Goal: Task Accomplishment & Management: Manage account settings

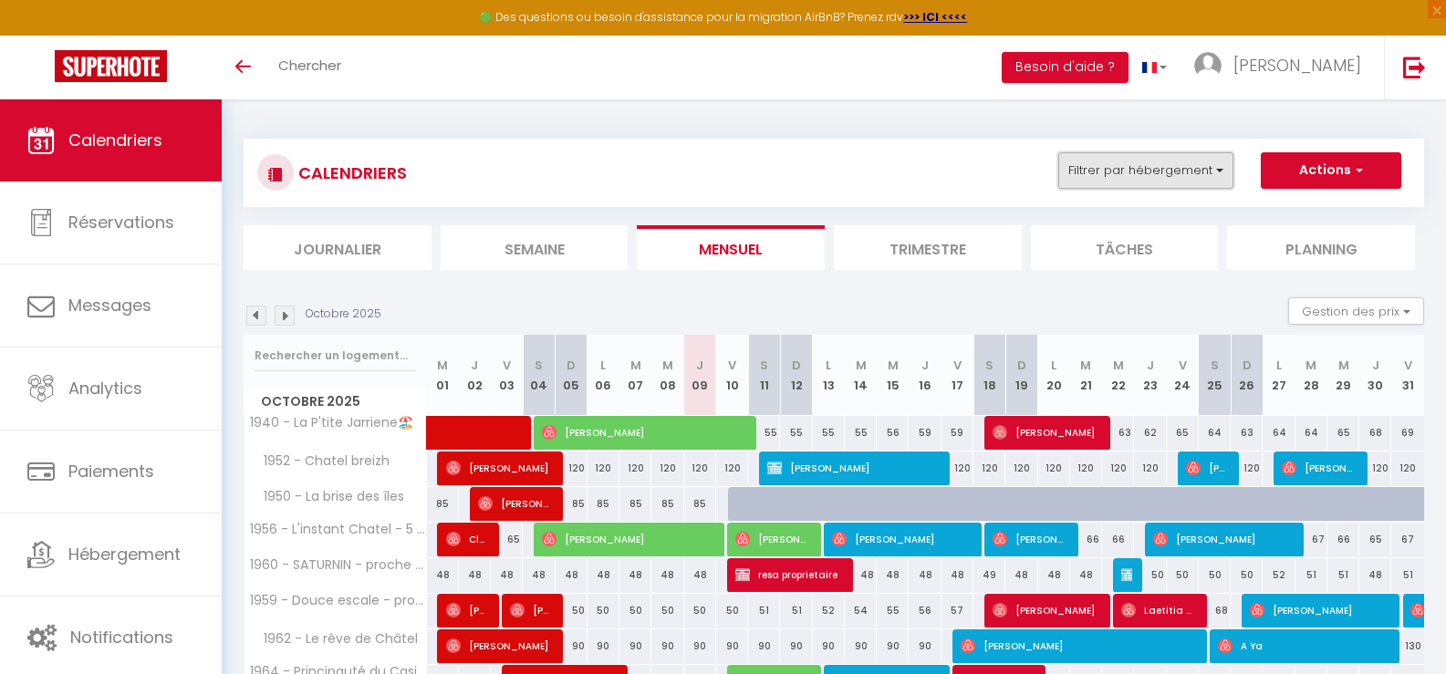
click at [1223, 178] on button "Filtrer par hébergement" at bounding box center [1145, 170] width 175 height 36
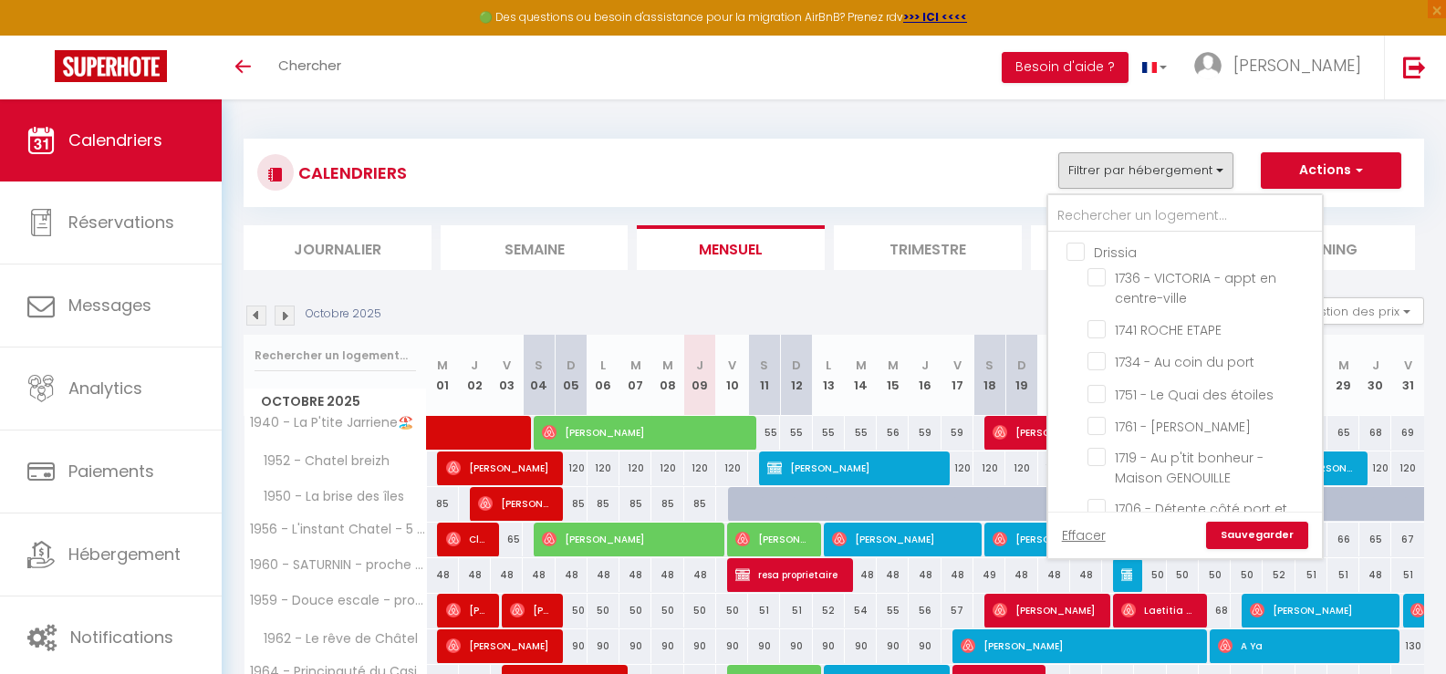
click at [1076, 257] on input "Drissia" at bounding box center [1204, 251] width 274 height 18
checkbox input "true"
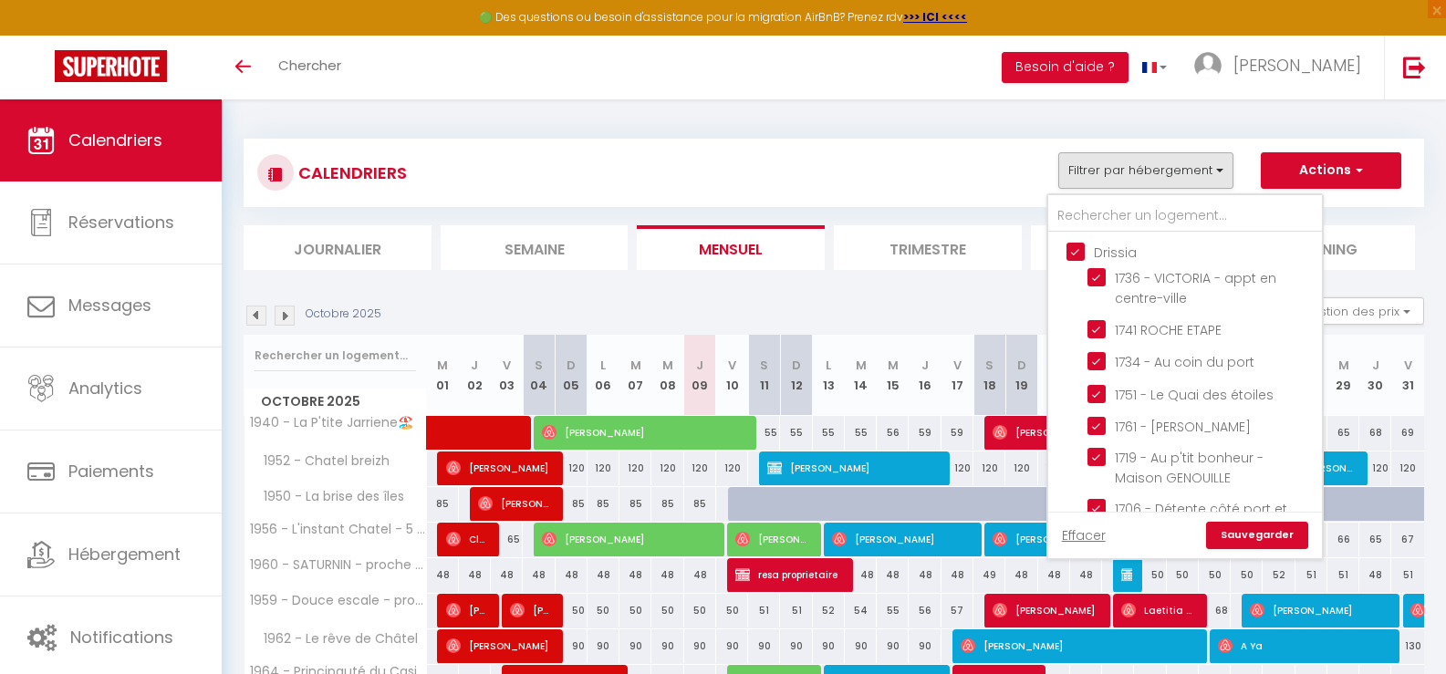
checkbox input "true"
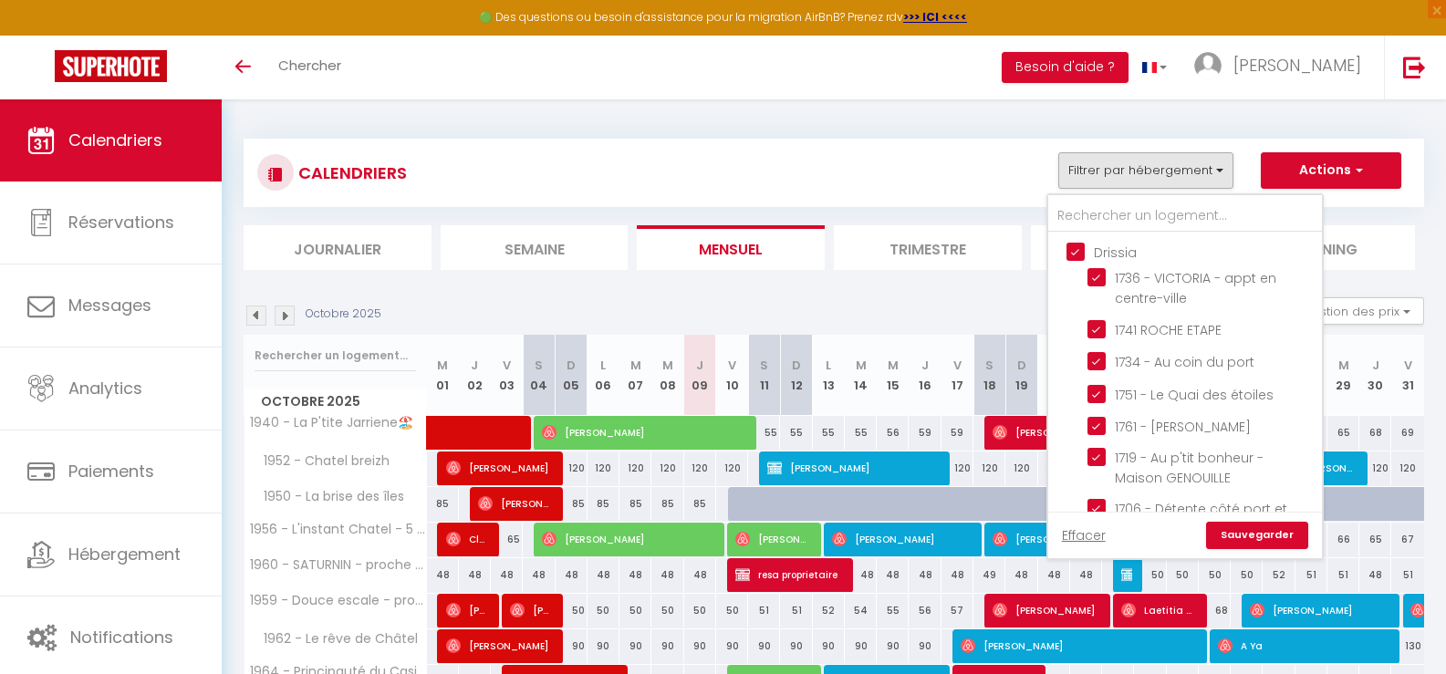
checkbox input "true"
checkbox input "false"
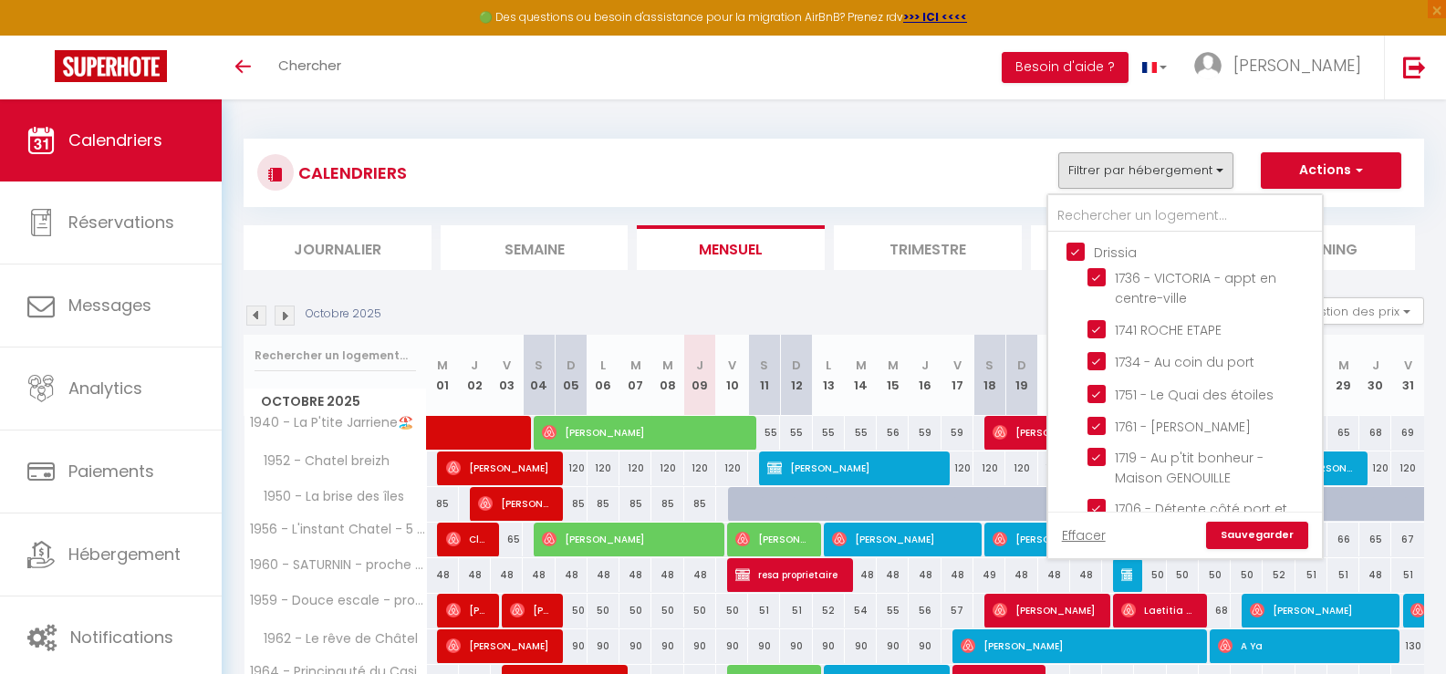
checkbox input "false"
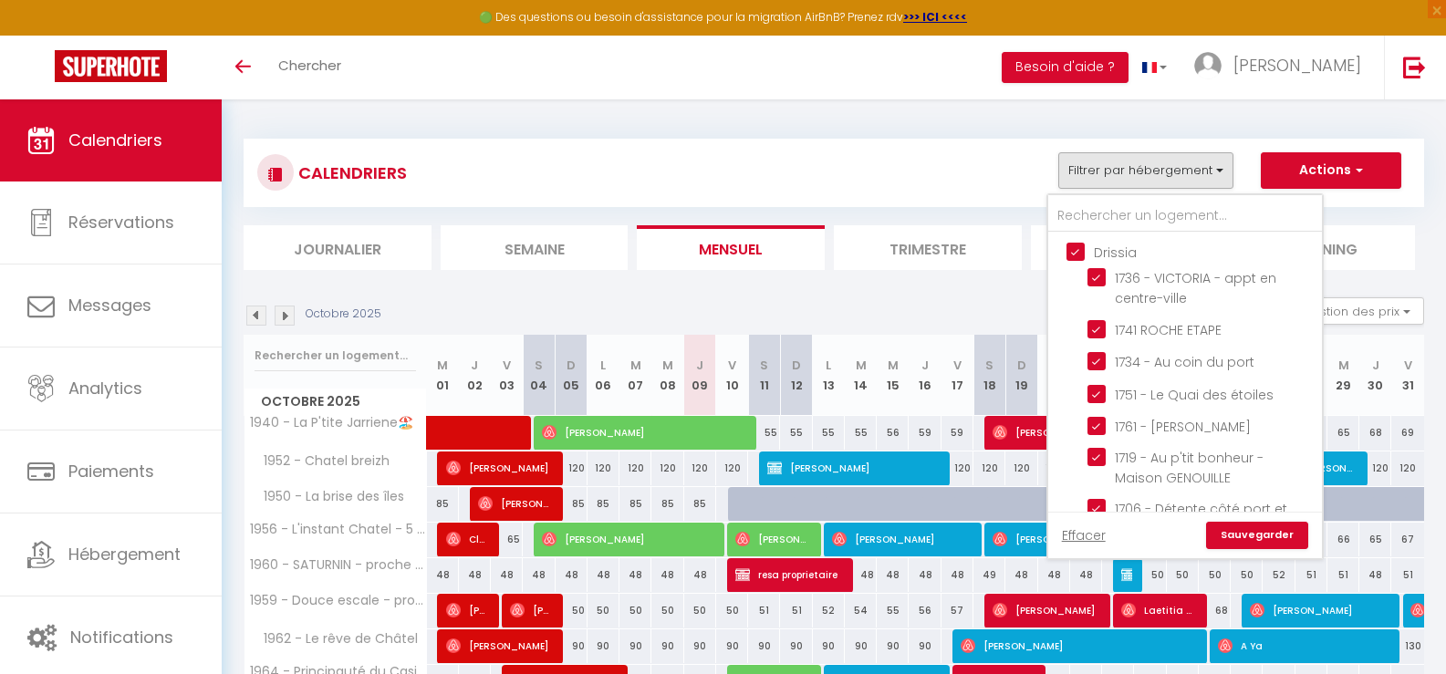
checkbox input "false"
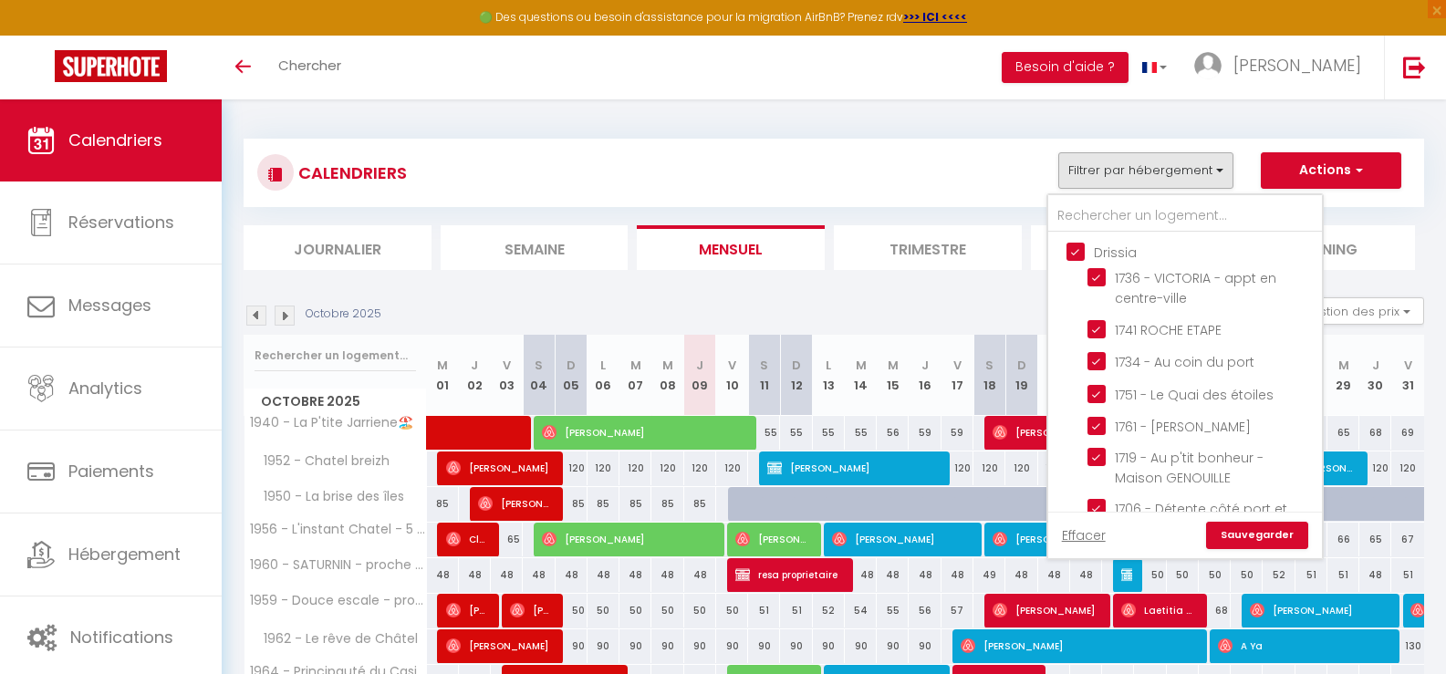
checkbox input "false"
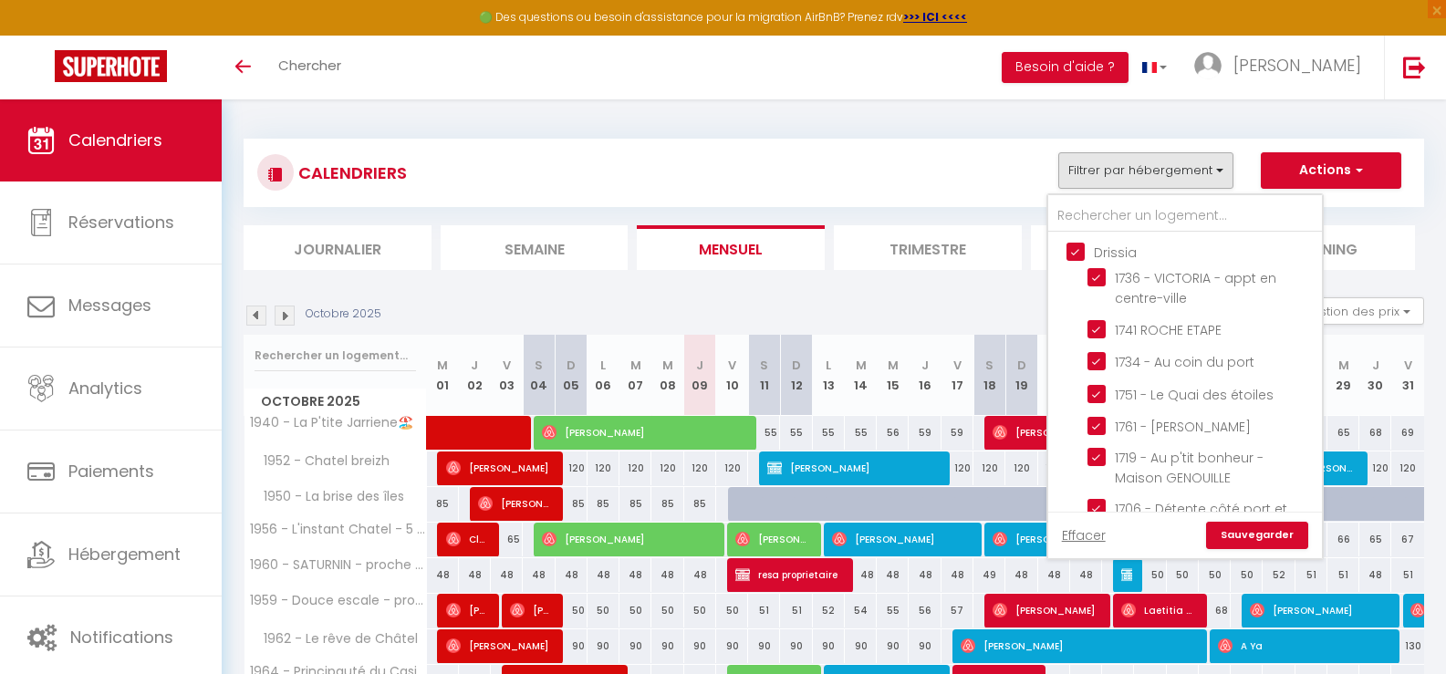
checkbox input "false"
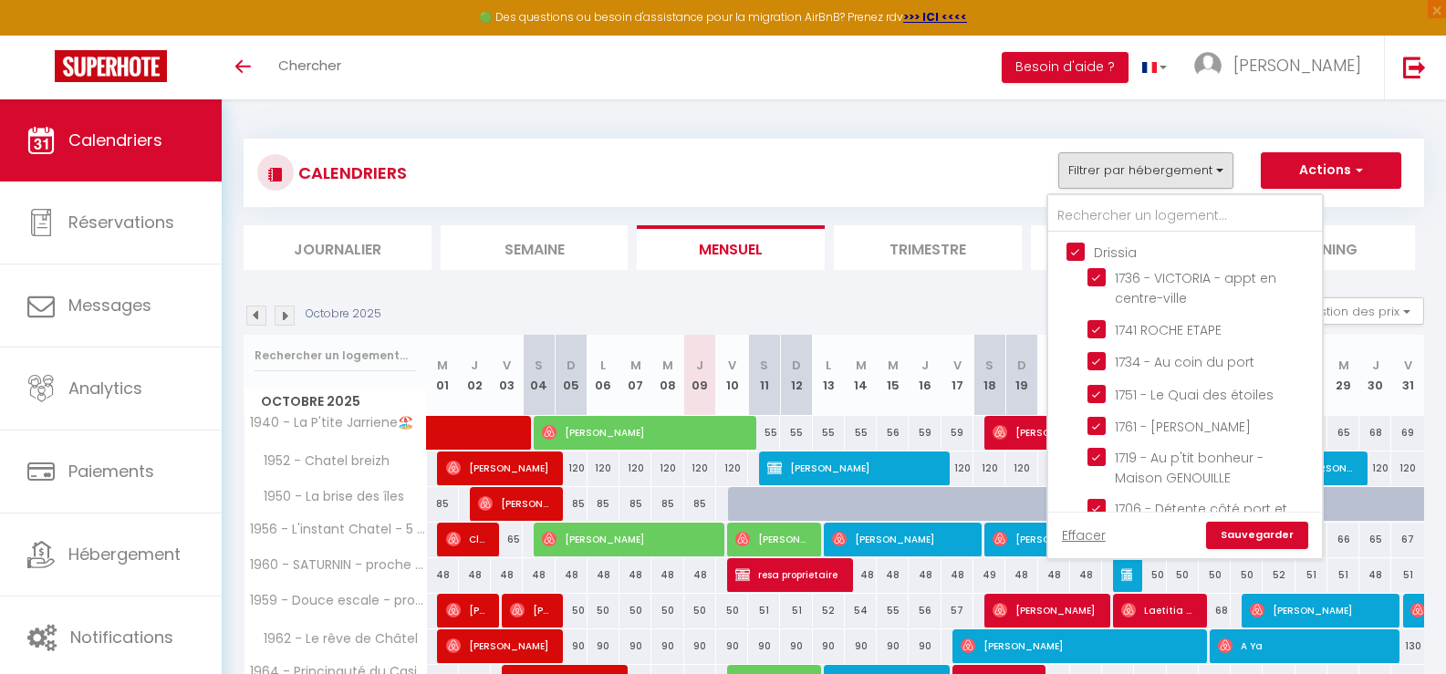
checkbox input "false"
checkbox input "true"
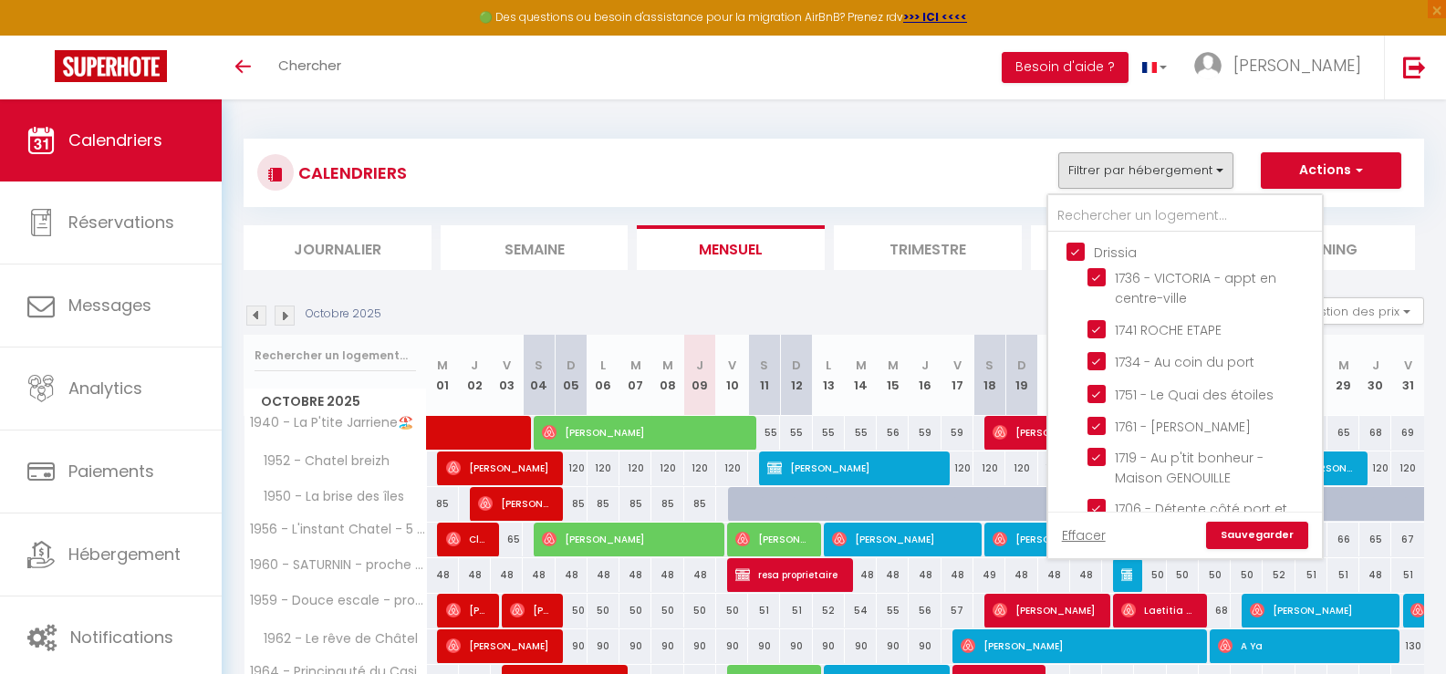
checkbox input "true"
checkbox input "false"
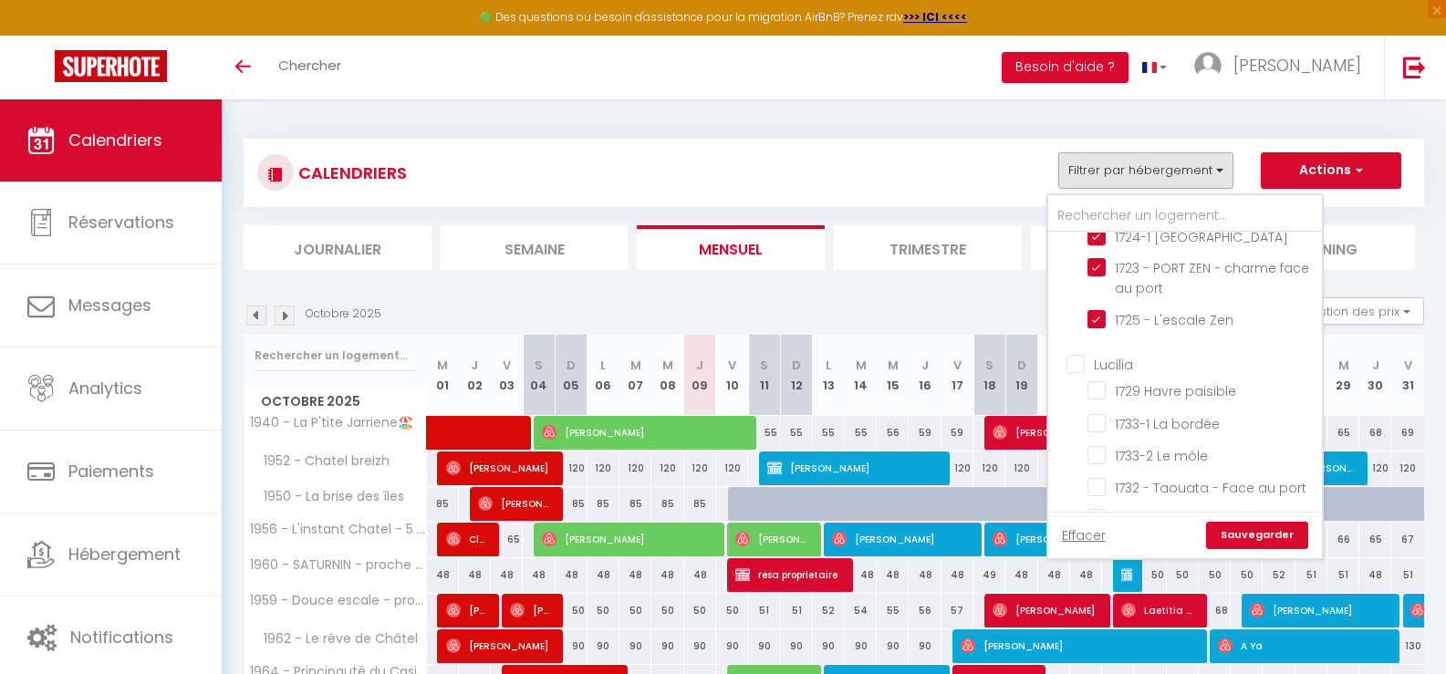
scroll to position [365, 0]
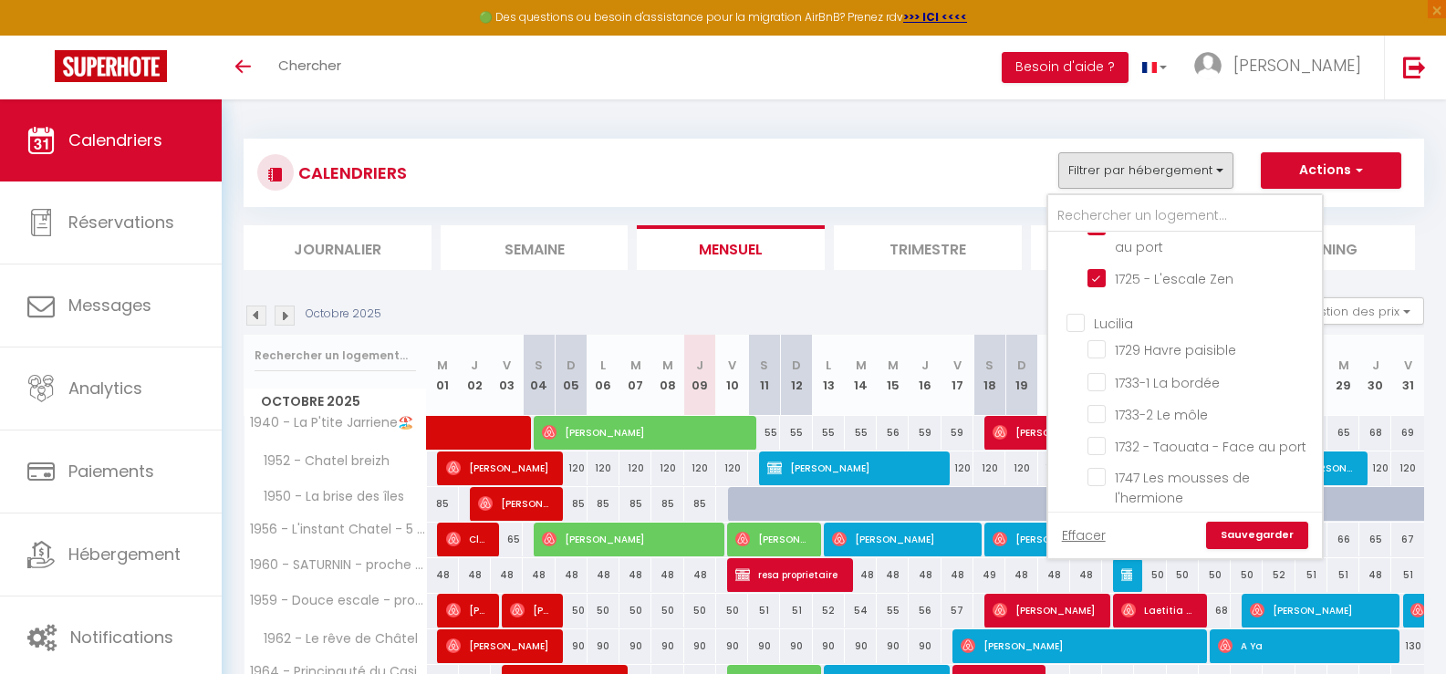
click at [1083, 320] on input "Lucilia" at bounding box center [1204, 322] width 274 height 18
checkbox input "true"
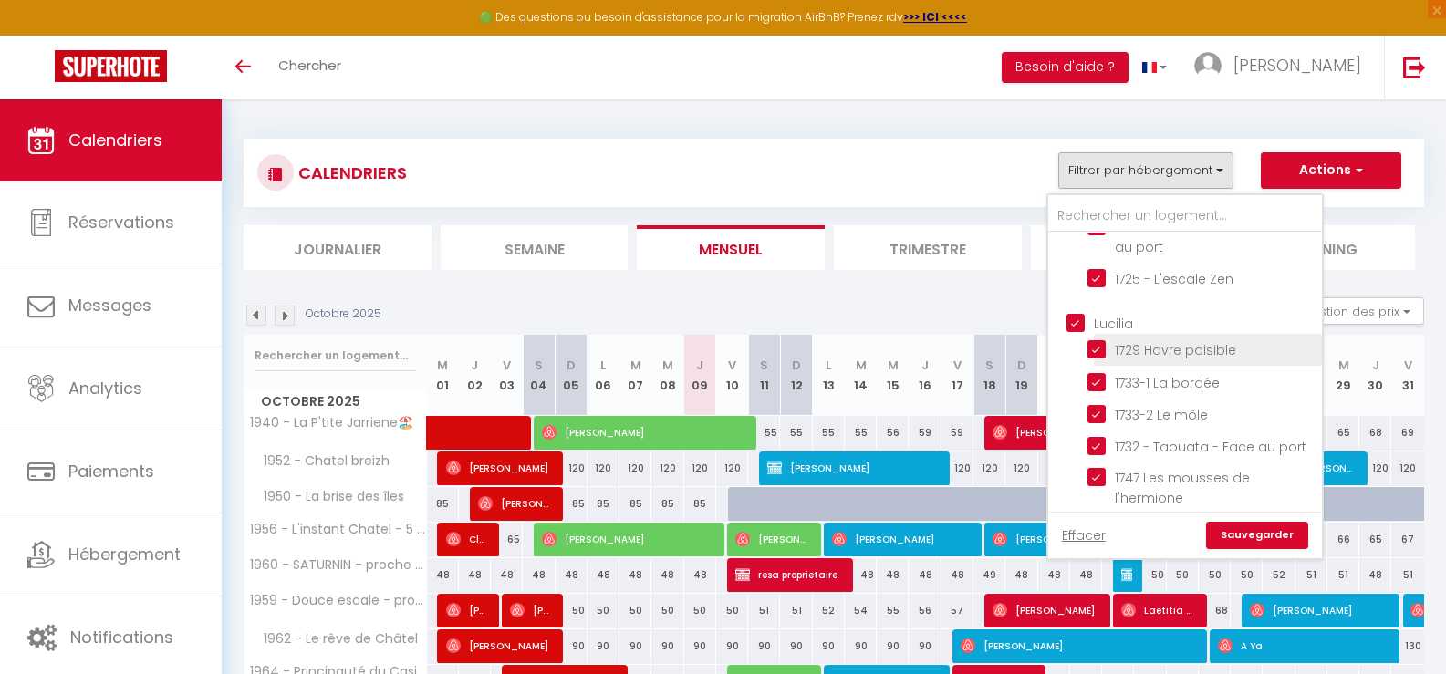
checkbox input "true"
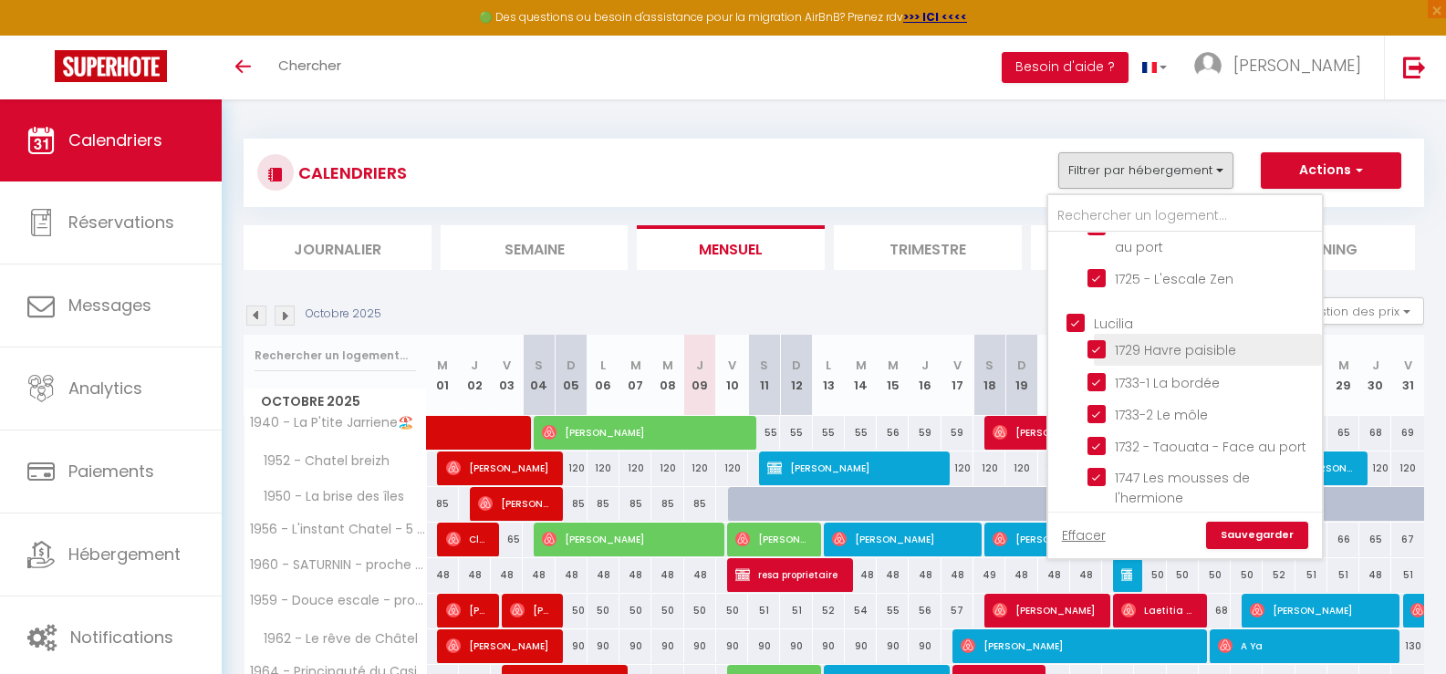
checkbox input "true"
checkbox input "false"
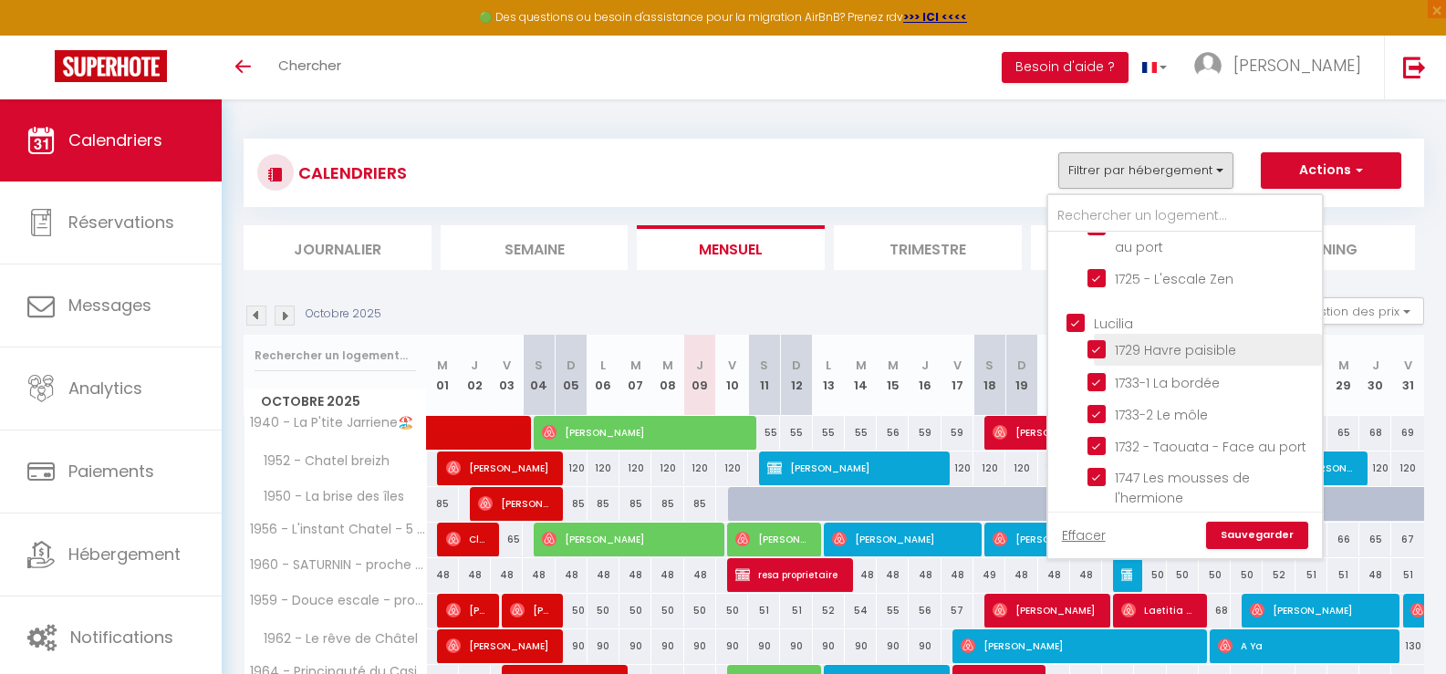
checkbox input "false"
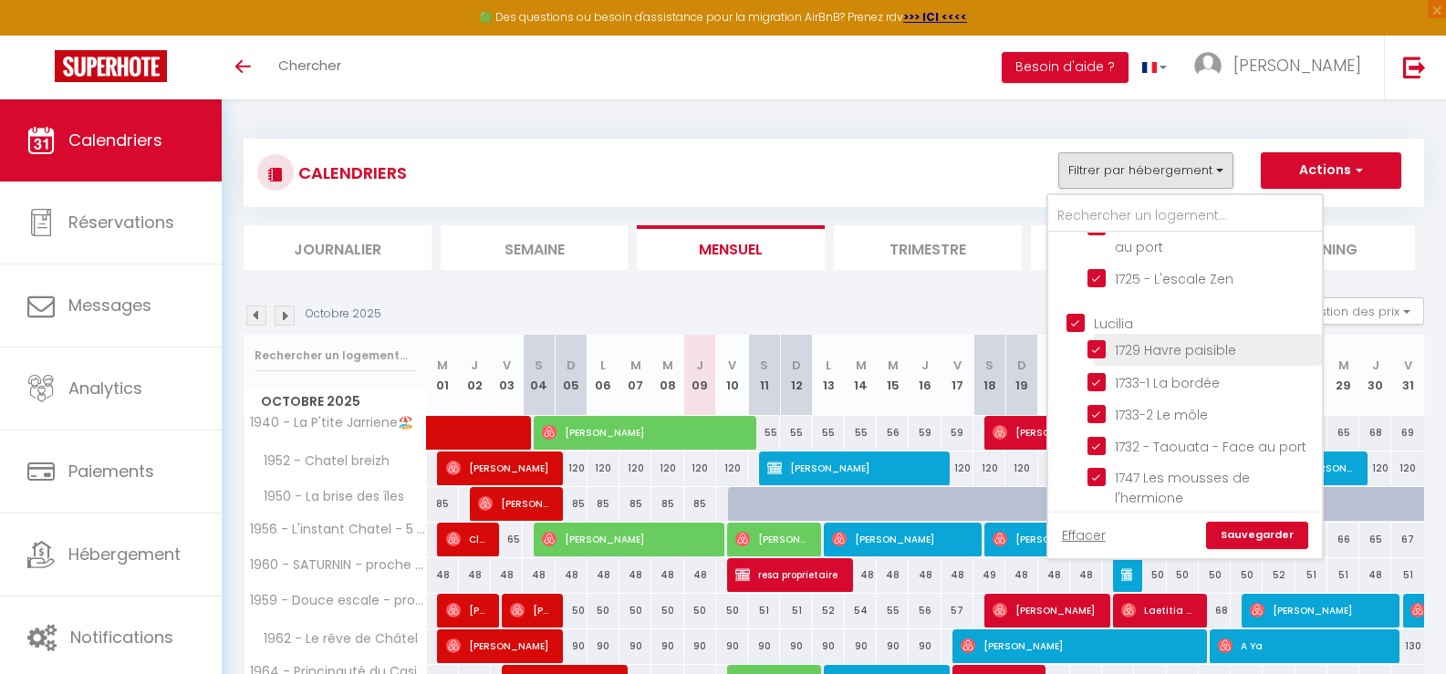
checkbox input "false"
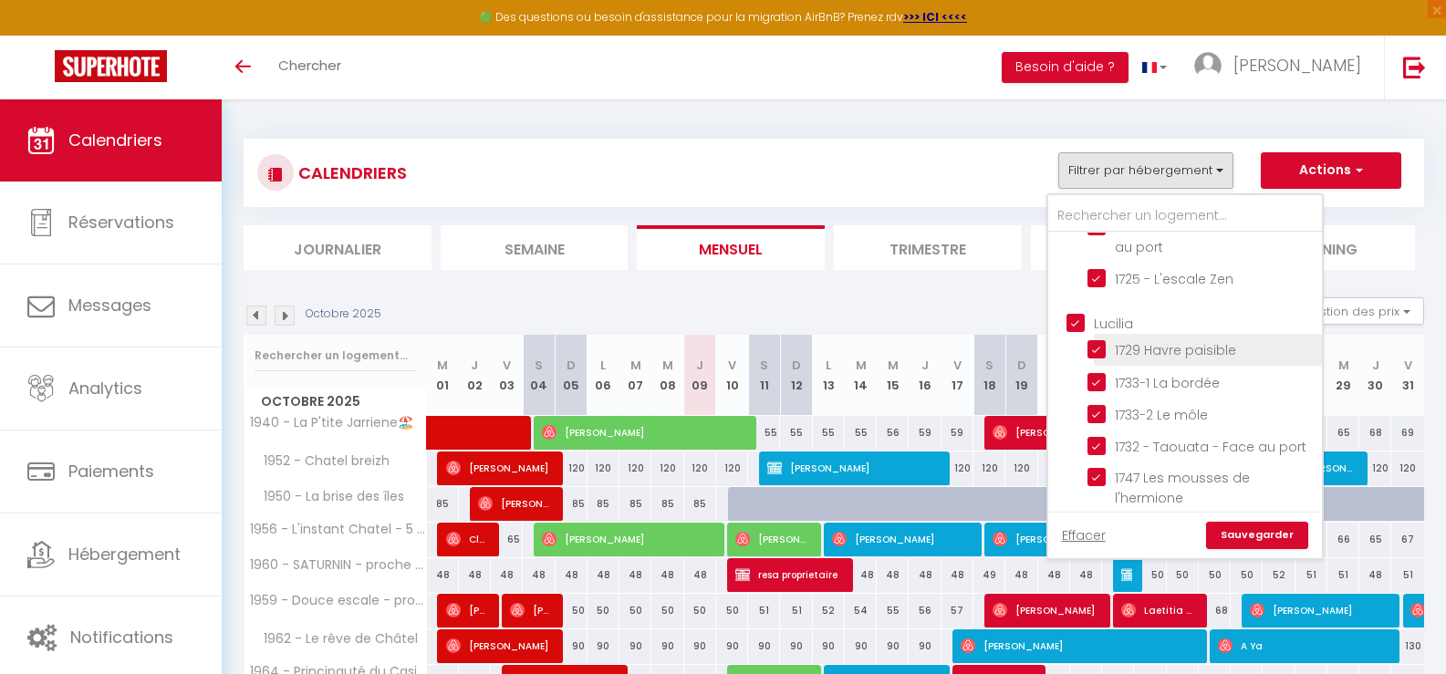
checkbox input "false"
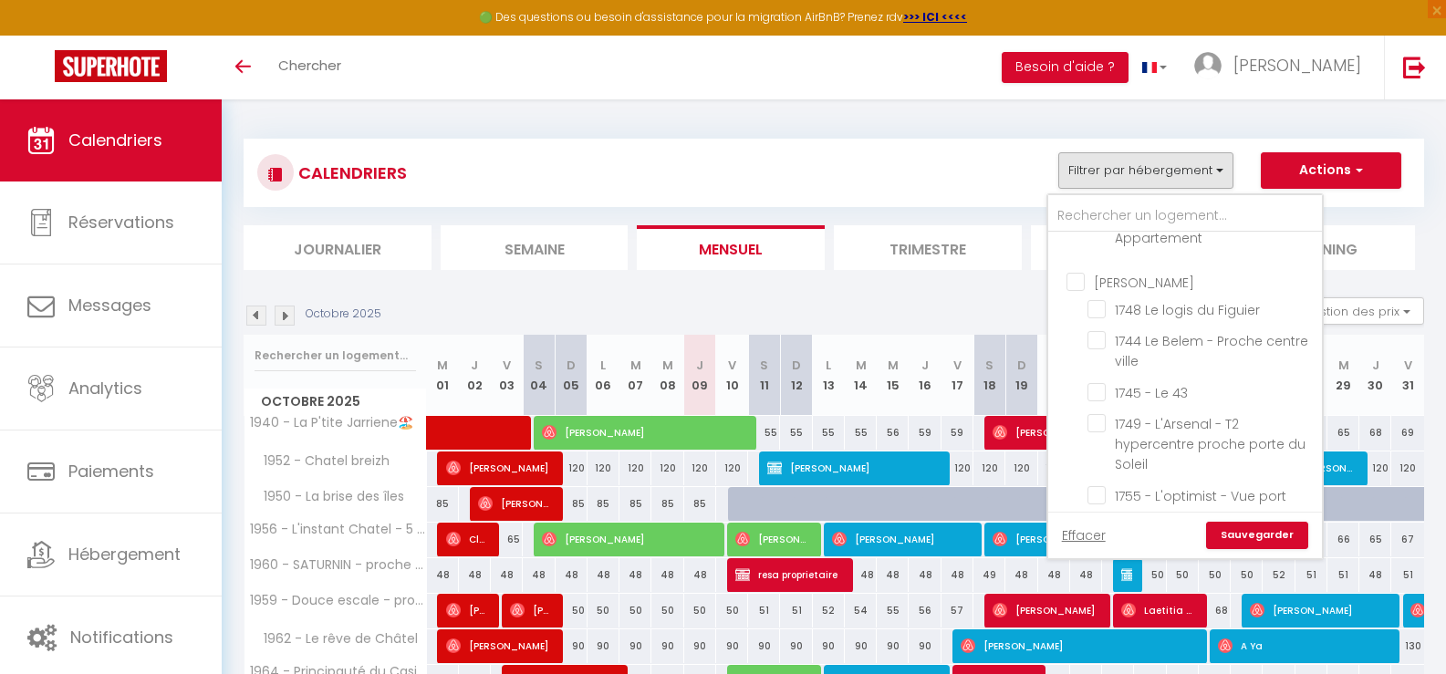
scroll to position [821, 0]
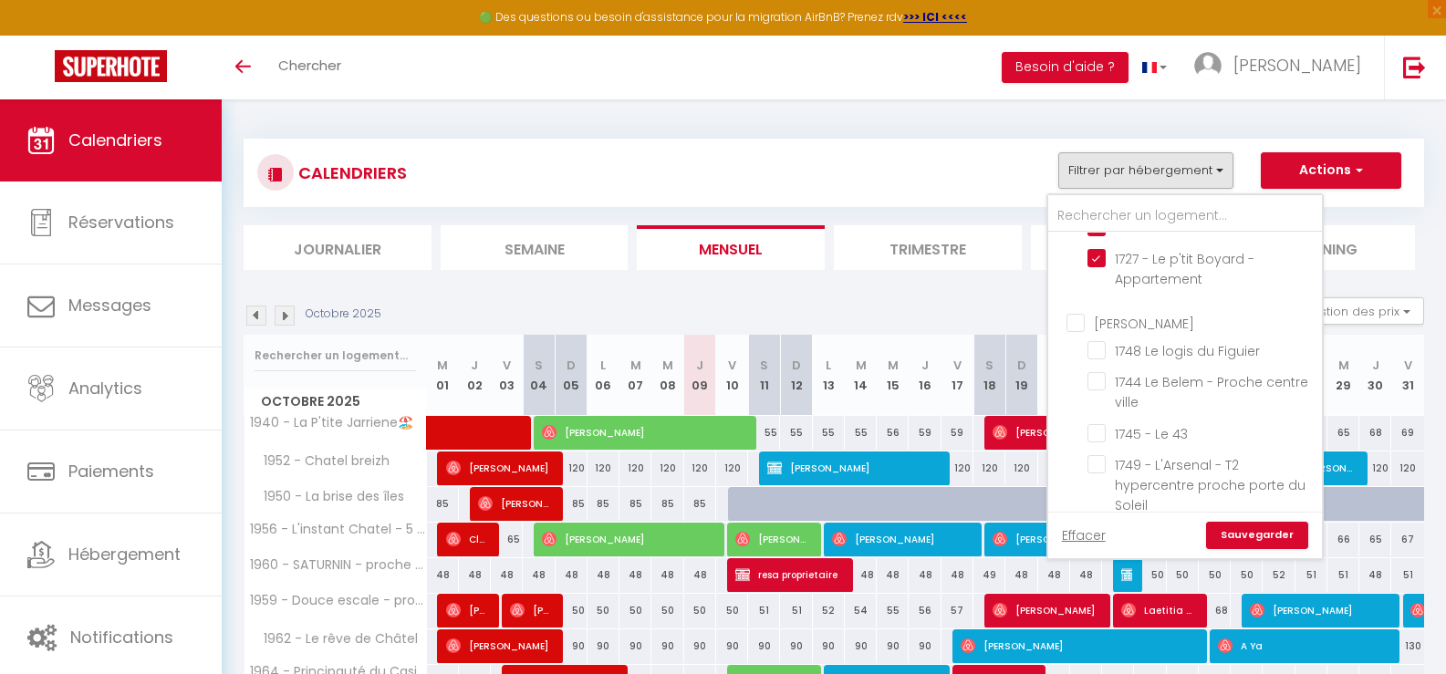
click at [1076, 329] on input "[PERSON_NAME]" at bounding box center [1204, 322] width 274 height 18
checkbox input "true"
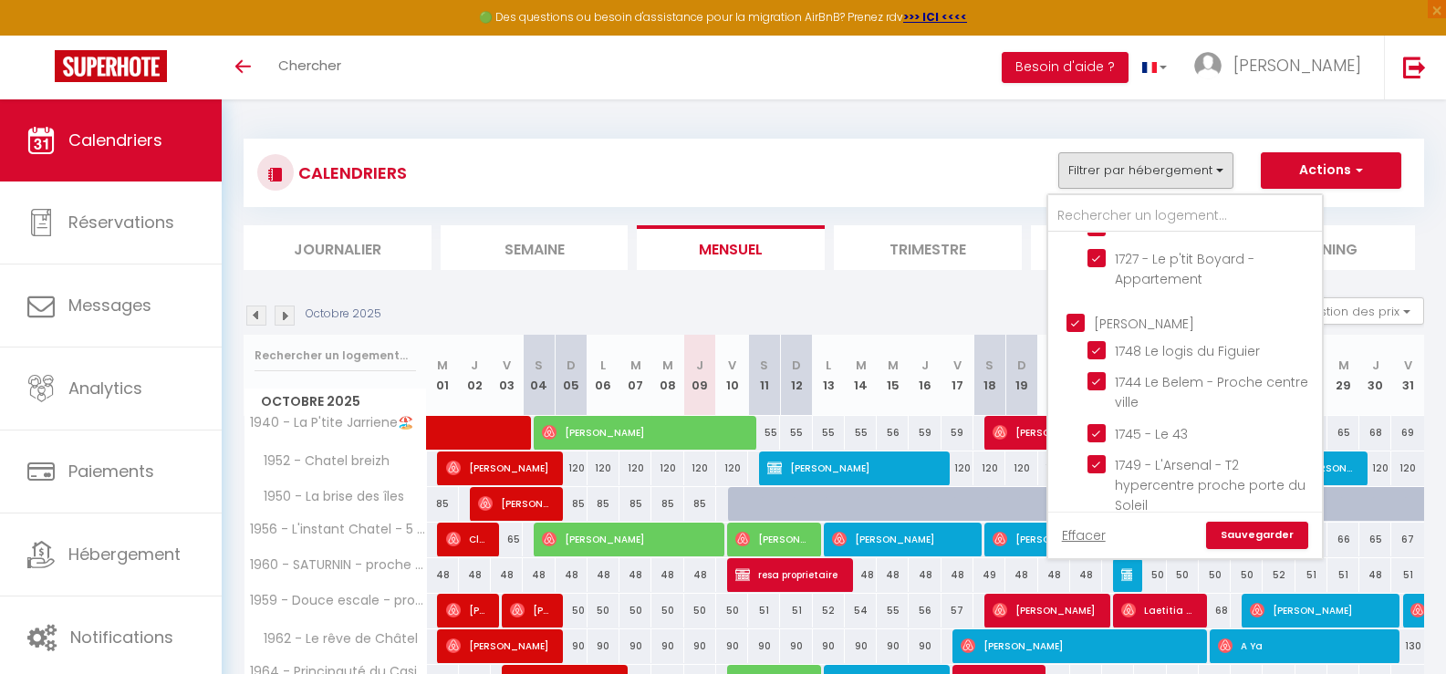
checkbox input "true"
checkbox input "false"
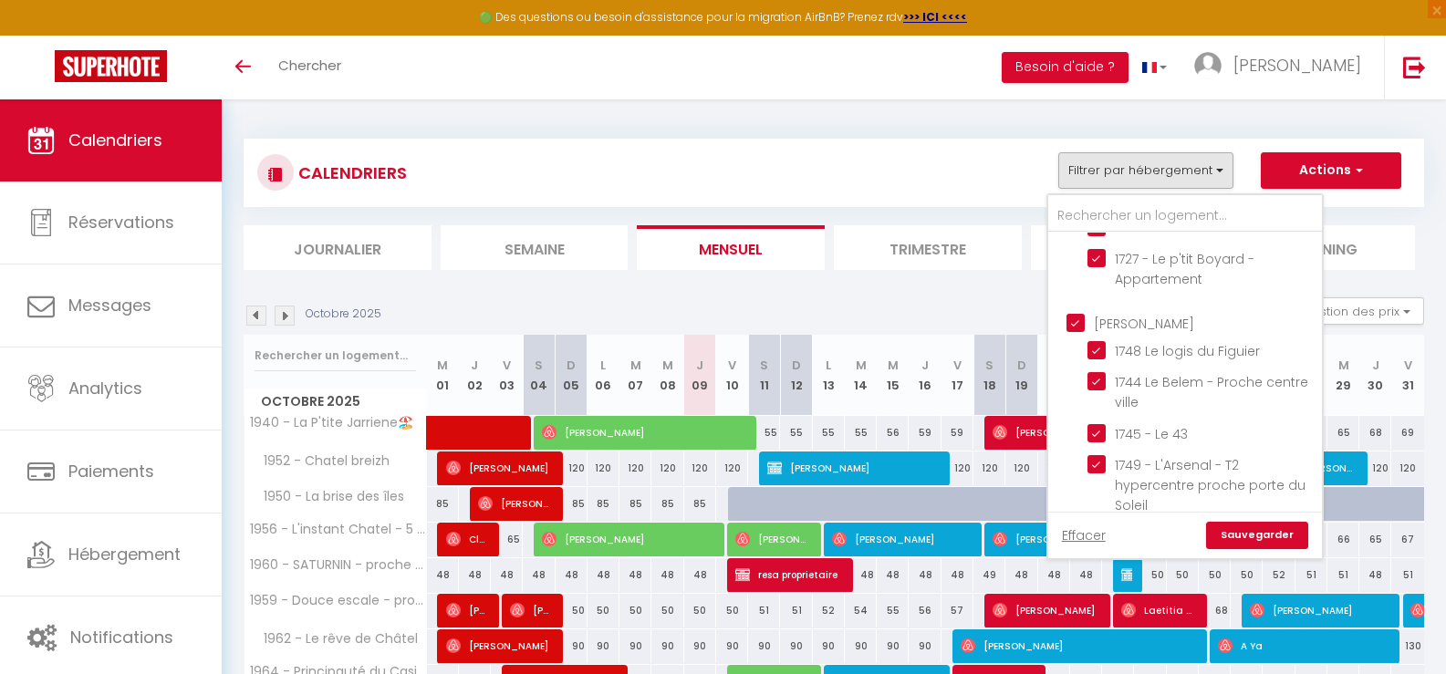
checkbox input "false"
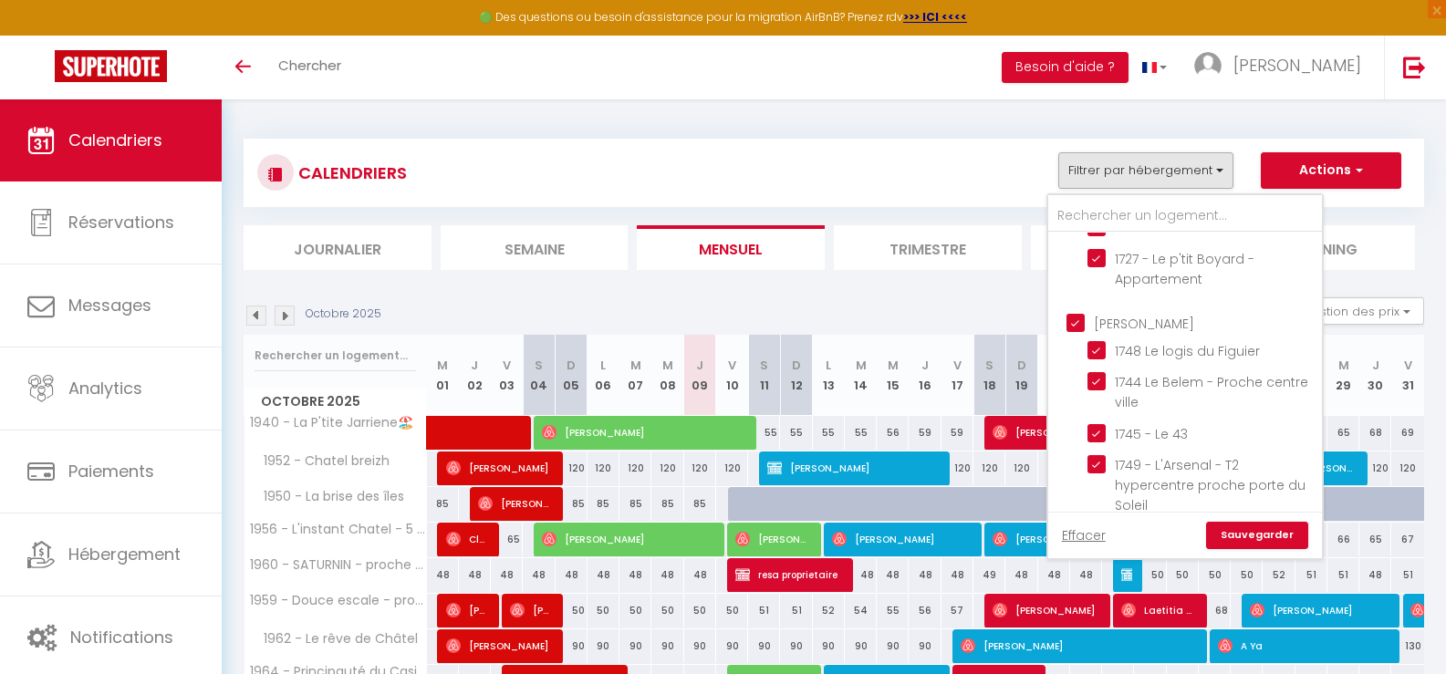
checkbox input "false"
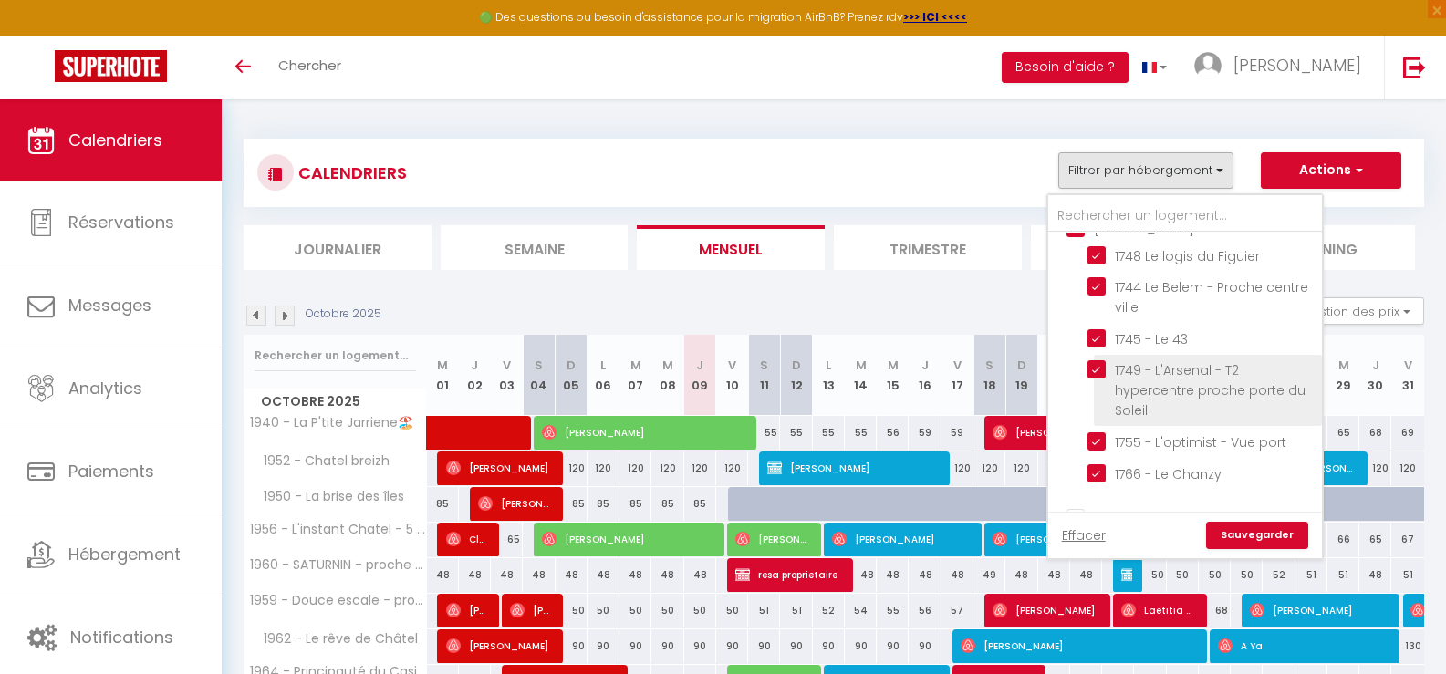
scroll to position [1004, 0]
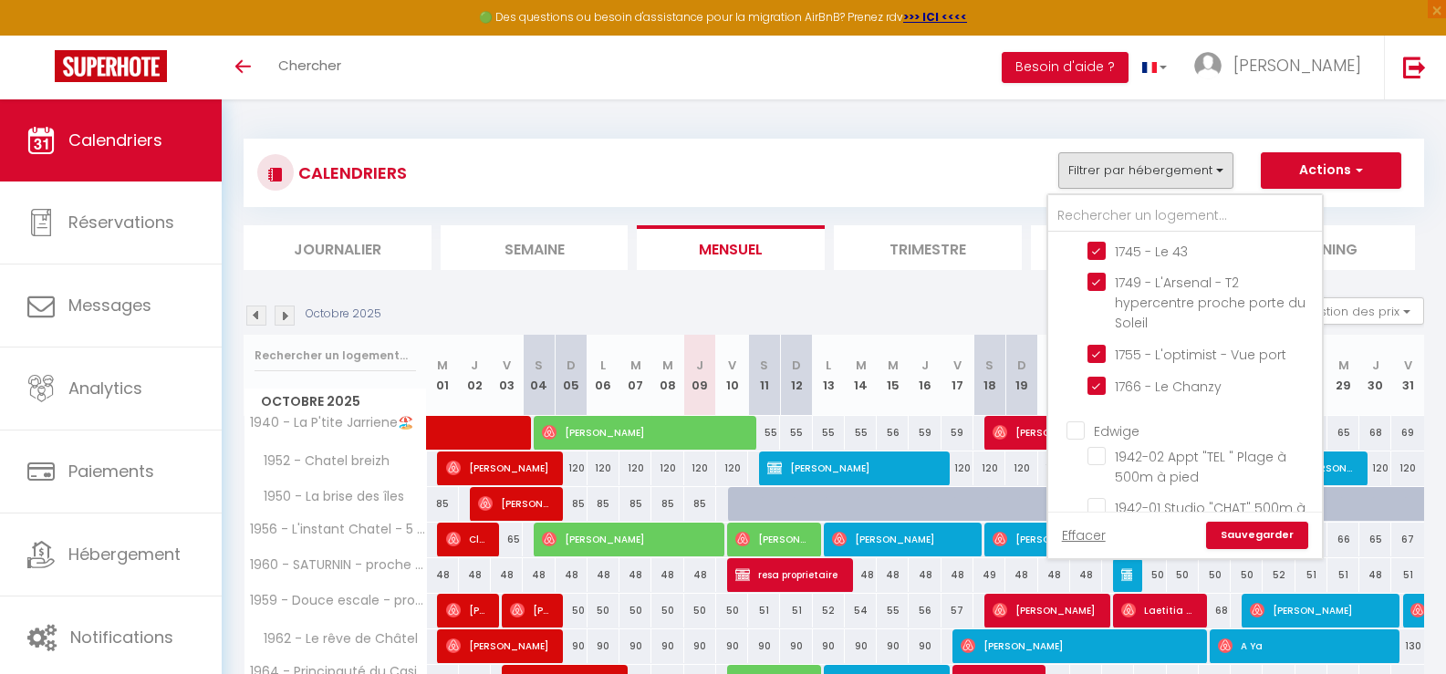
click at [1080, 432] on input "Edwige" at bounding box center [1204, 430] width 274 height 18
checkbox input "true"
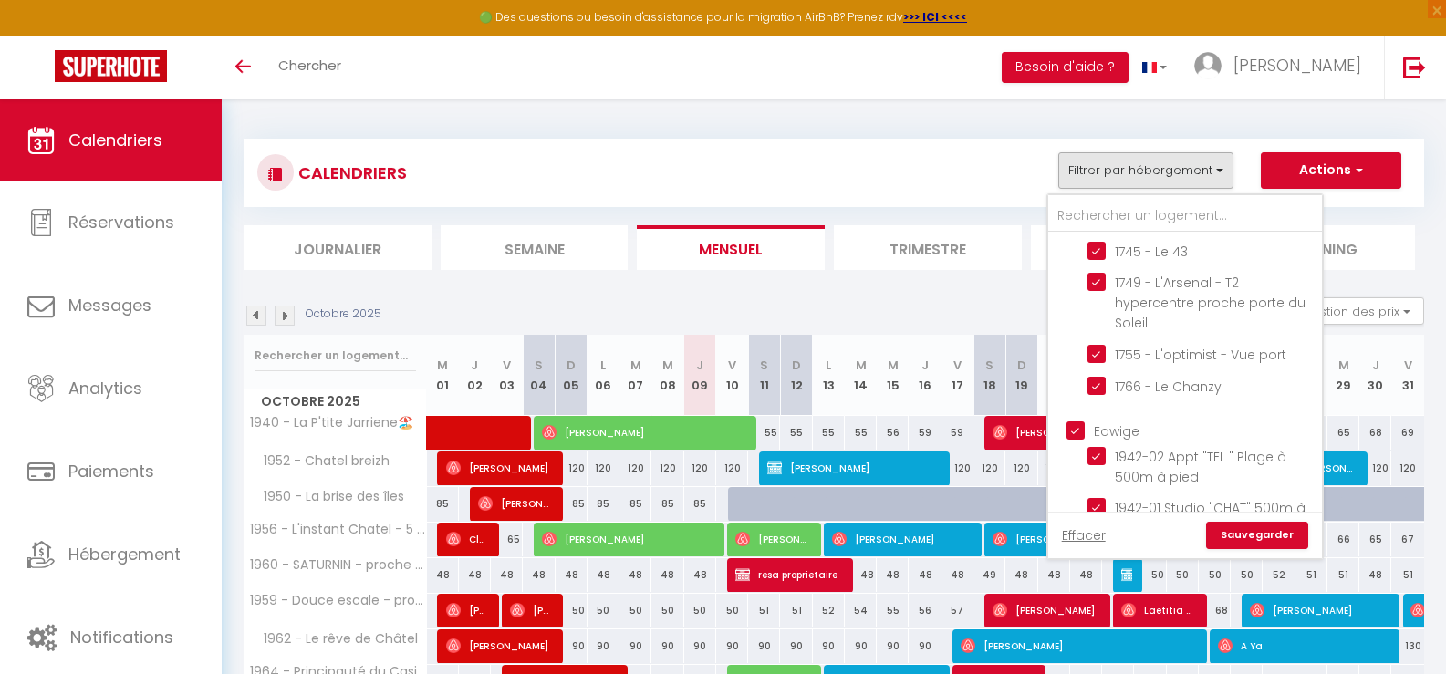
checkbox input "true"
checkbox input "false"
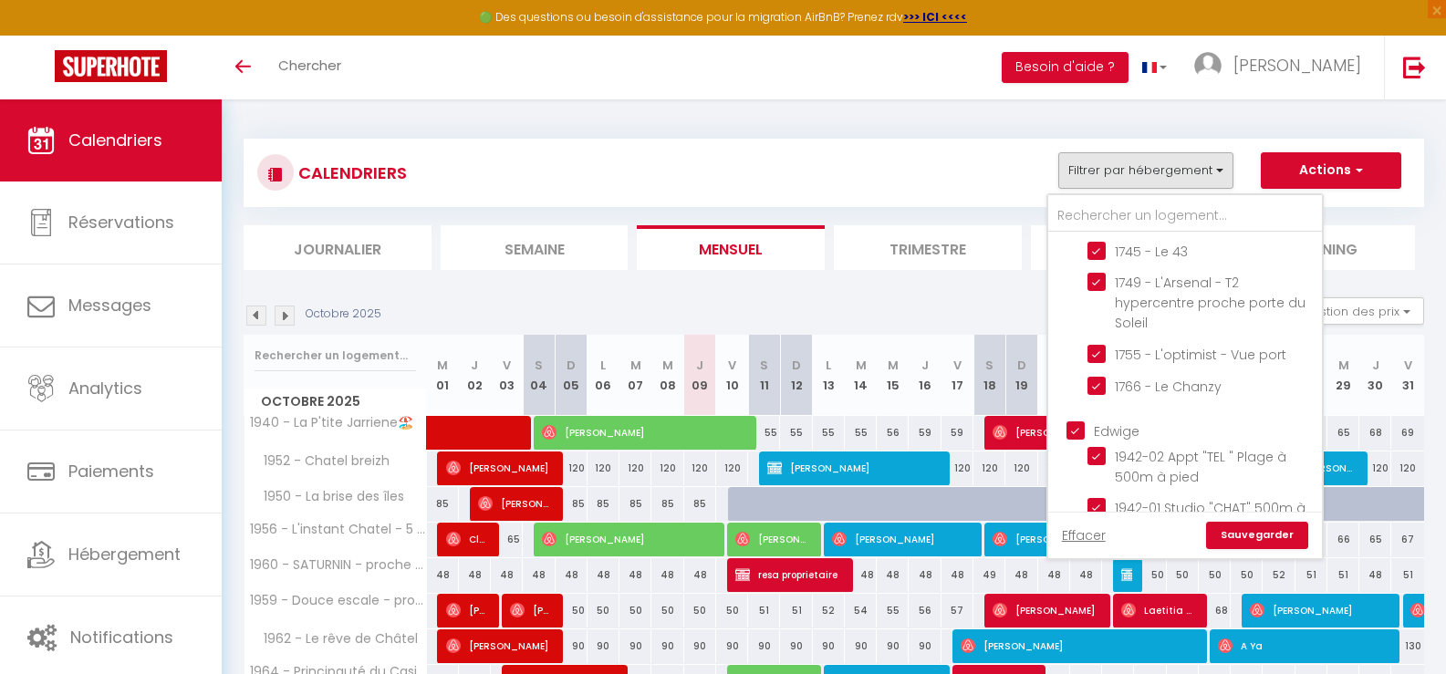
checkbox input "false"
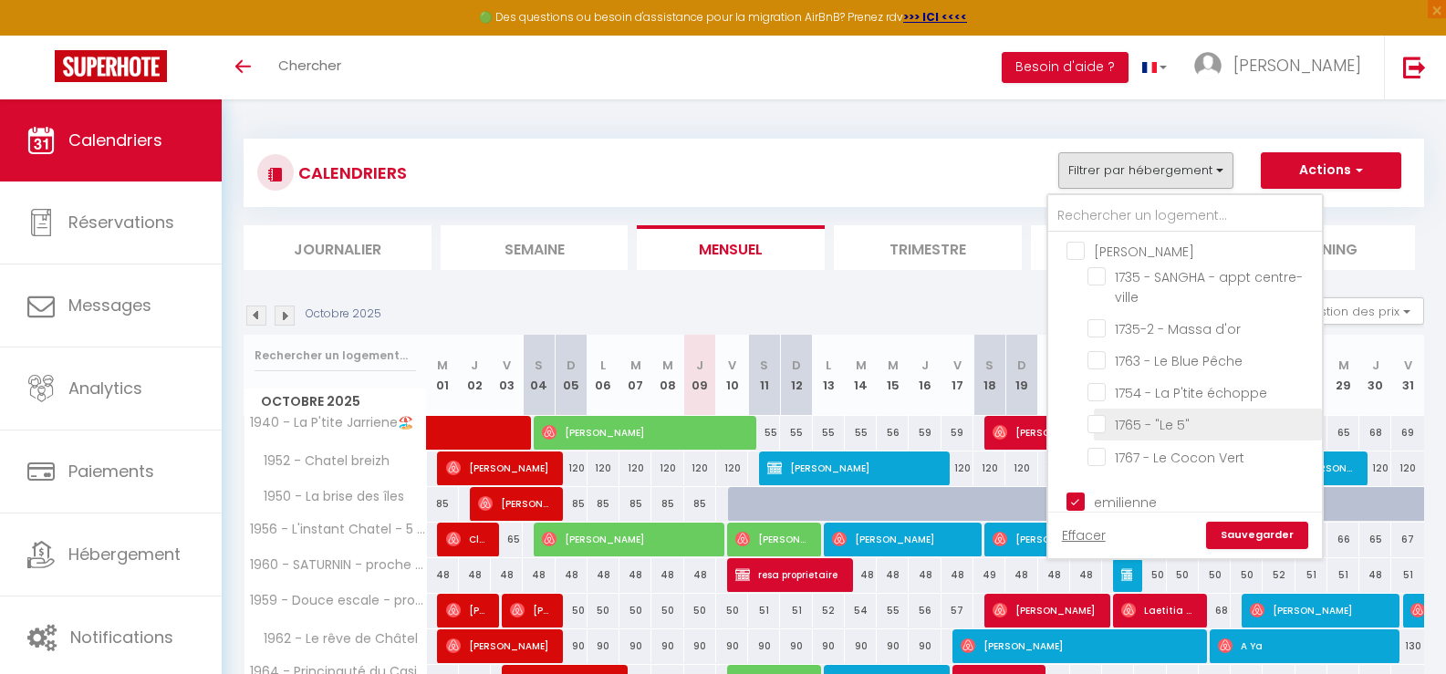
scroll to position [1369, 0]
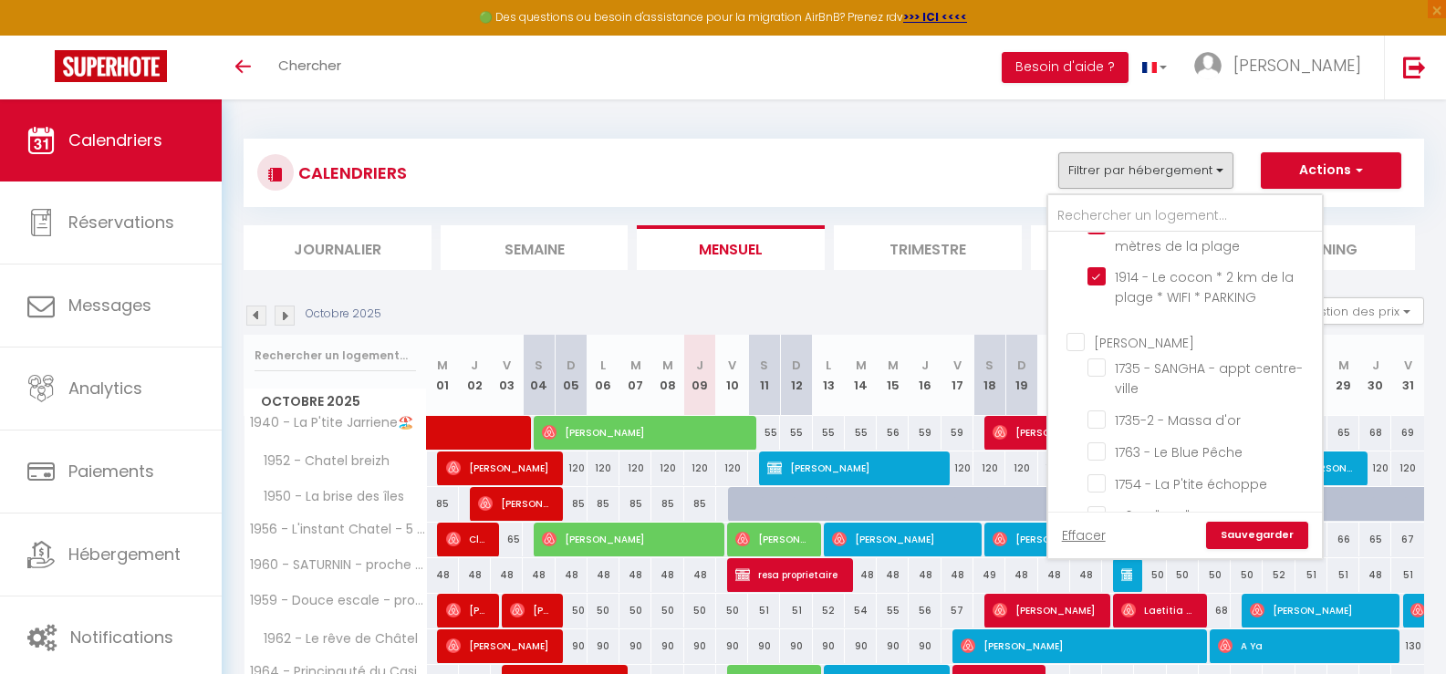
click at [1082, 348] on input "[PERSON_NAME]" at bounding box center [1204, 340] width 274 height 18
checkbox input "true"
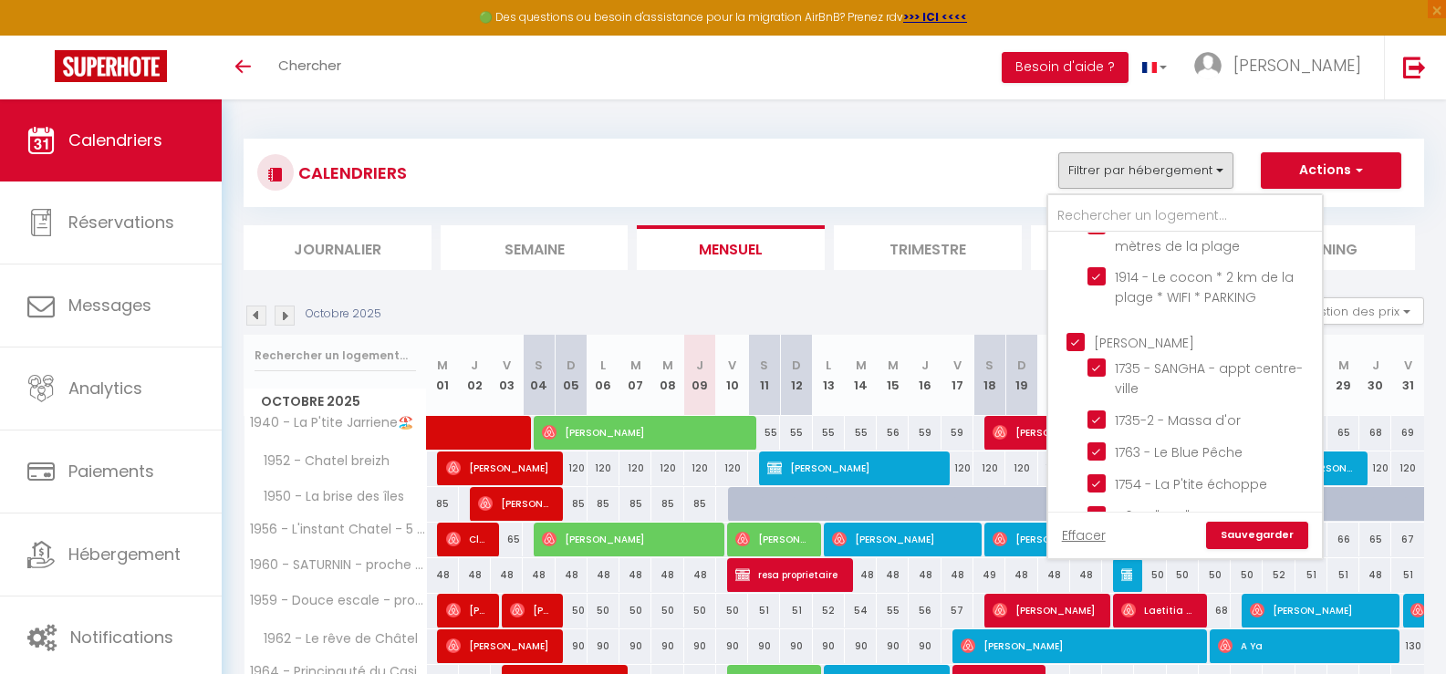
checkbox input "true"
checkbox input "false"
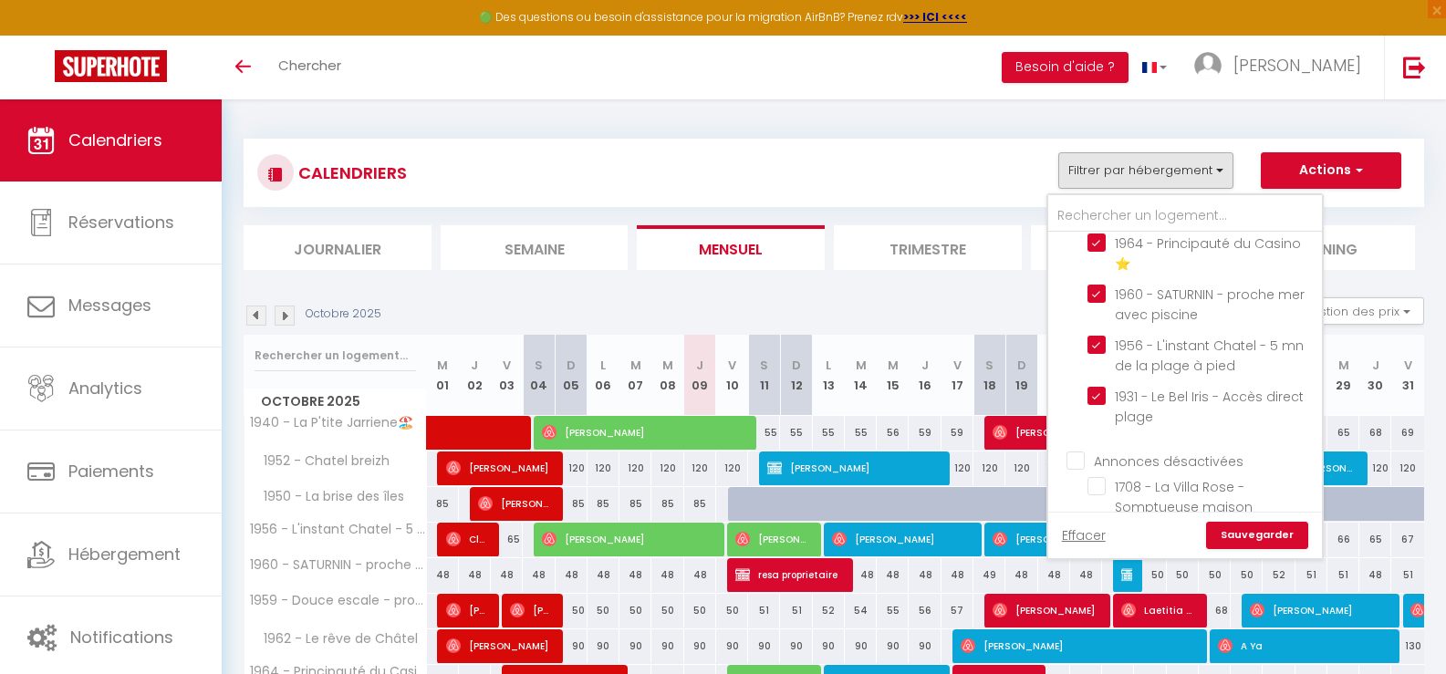
scroll to position [2106, 0]
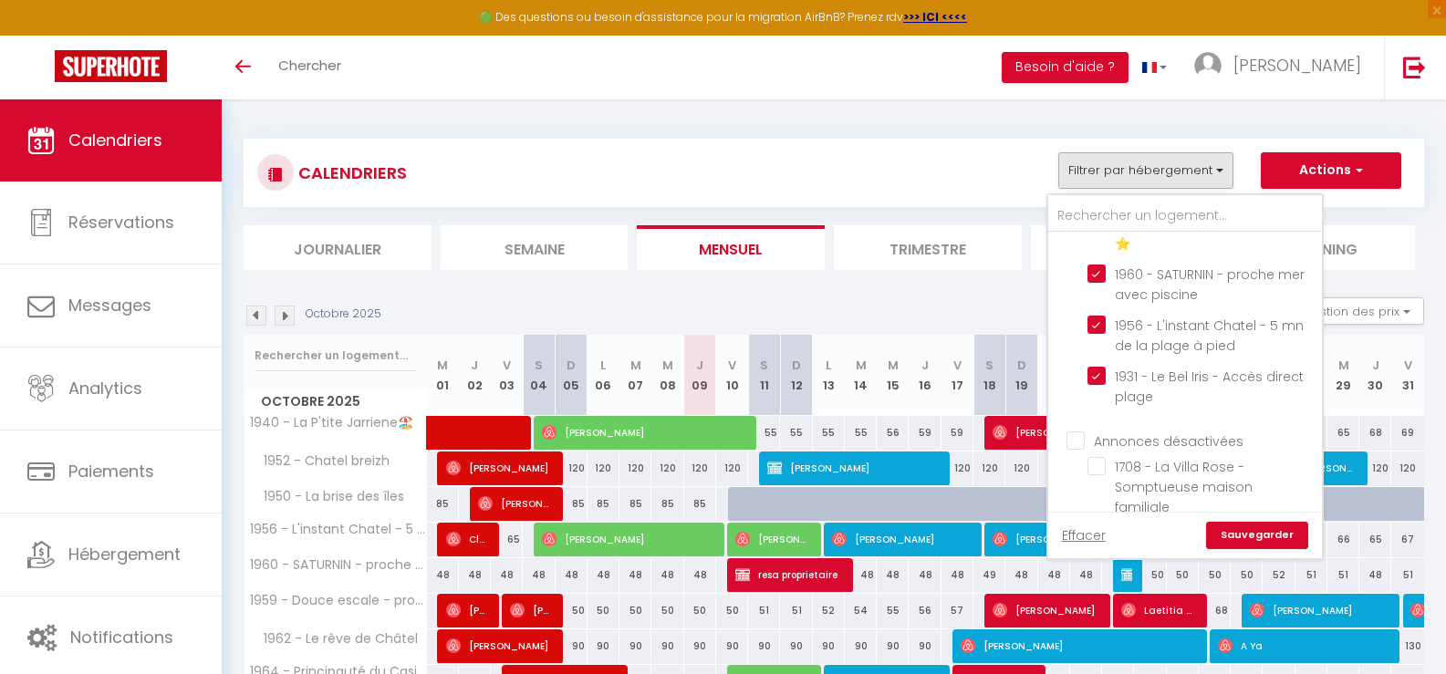
click at [944, 301] on div "Octobre 2025 Gestion des prix Nb Nuits minimum Règles Disponibilité" at bounding box center [834, 315] width 1181 height 37
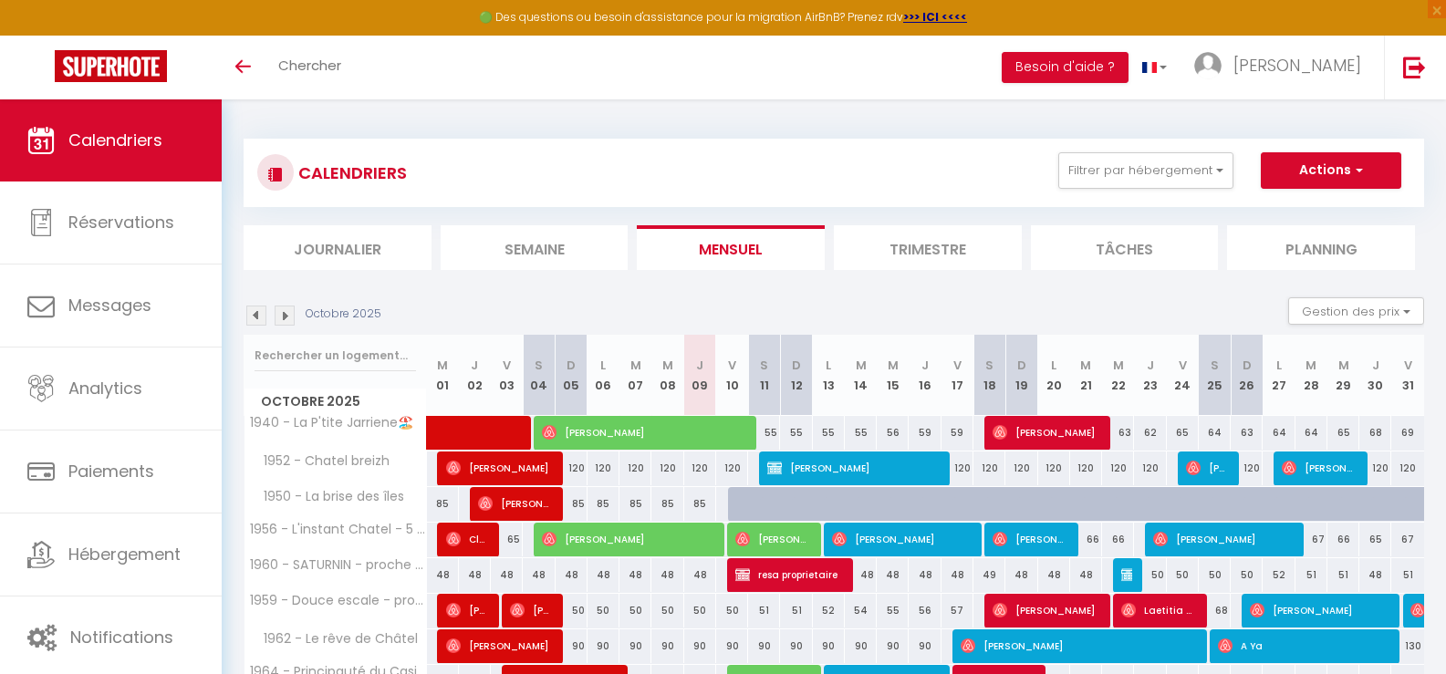
click at [987, 323] on div "Octobre 2025 Gestion des prix Nb Nuits minimum Règles Disponibilité" at bounding box center [834, 315] width 1181 height 37
click at [972, 288] on section "Octobre 2025 Gestion des prix Nb Nuits minimum Règles Disponibilité Octobre 202…" at bounding box center [834, 570] width 1181 height 582
click at [1040, 298] on div "Octobre 2025 Gestion des prix Nb Nuits minimum Règles Disponibilité" at bounding box center [834, 315] width 1181 height 37
click at [1040, 309] on div "Octobre 2025 Gestion des prix Nb Nuits minimum Règles Disponibilité" at bounding box center [834, 315] width 1181 height 37
click at [1006, 317] on div "Octobre 2025 Gestion des prix Nb Nuits minimum Règles Disponibilité" at bounding box center [834, 315] width 1181 height 37
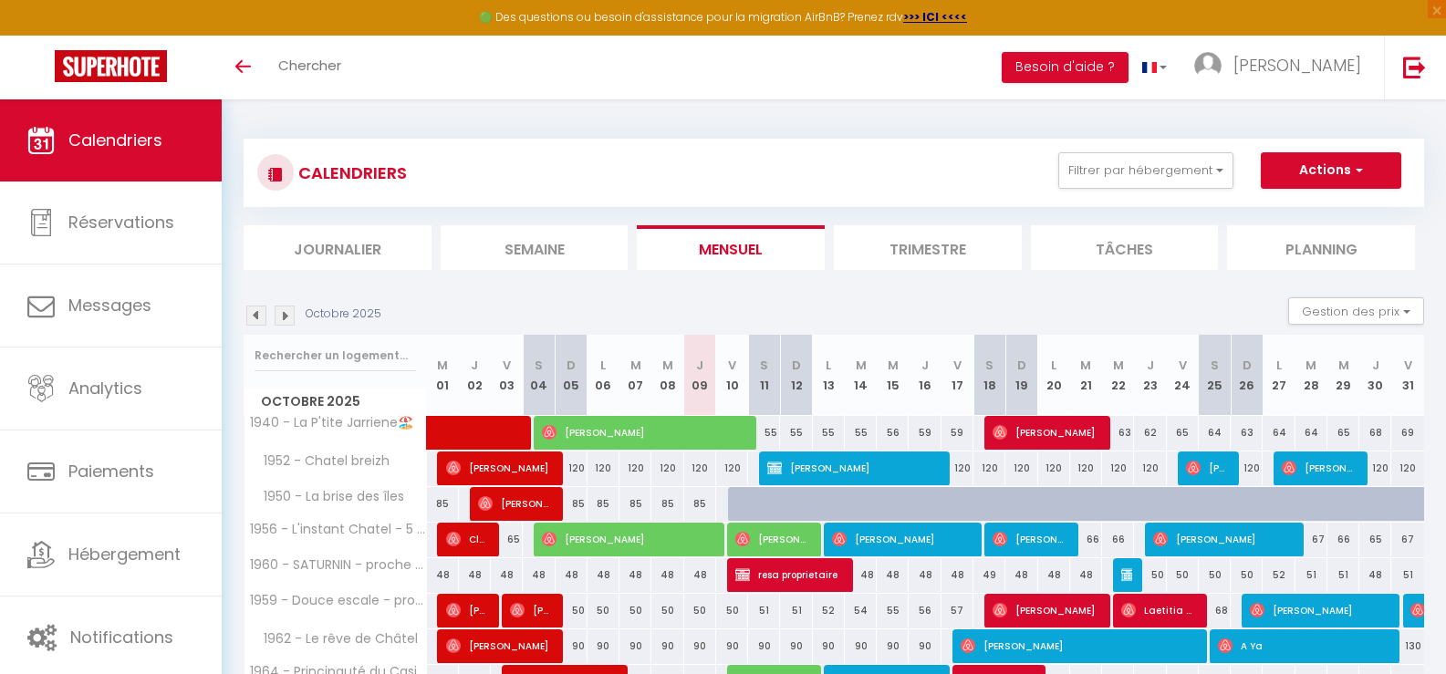
click at [1000, 297] on div "Octobre 2025 Gestion des prix Nb Nuits minimum Règles Disponibilité" at bounding box center [834, 315] width 1181 height 37
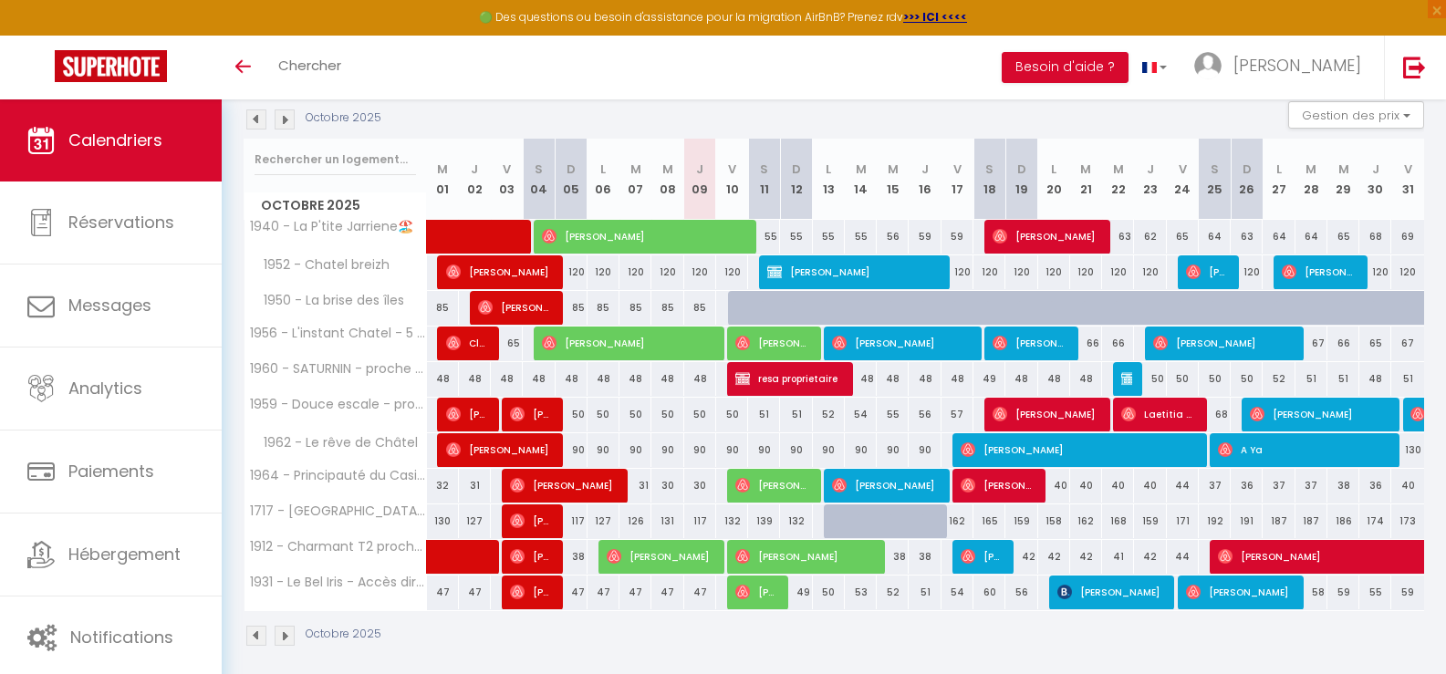
scroll to position [209, 0]
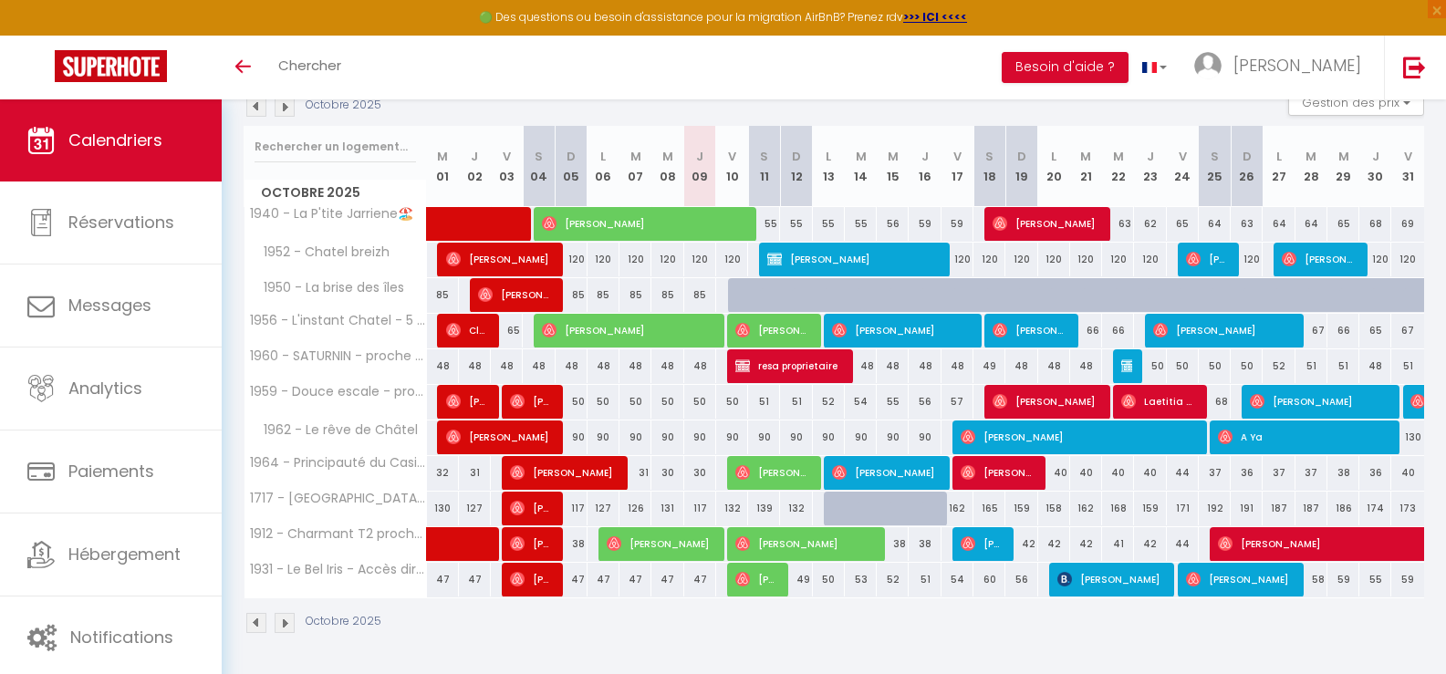
click at [891, 655] on div "CALENDRIERS Filtrer par hébergement [GEOGRAPHIC_DATA] 1736 - [GEOGRAPHIC_DATA] …" at bounding box center [834, 283] width 1225 height 784
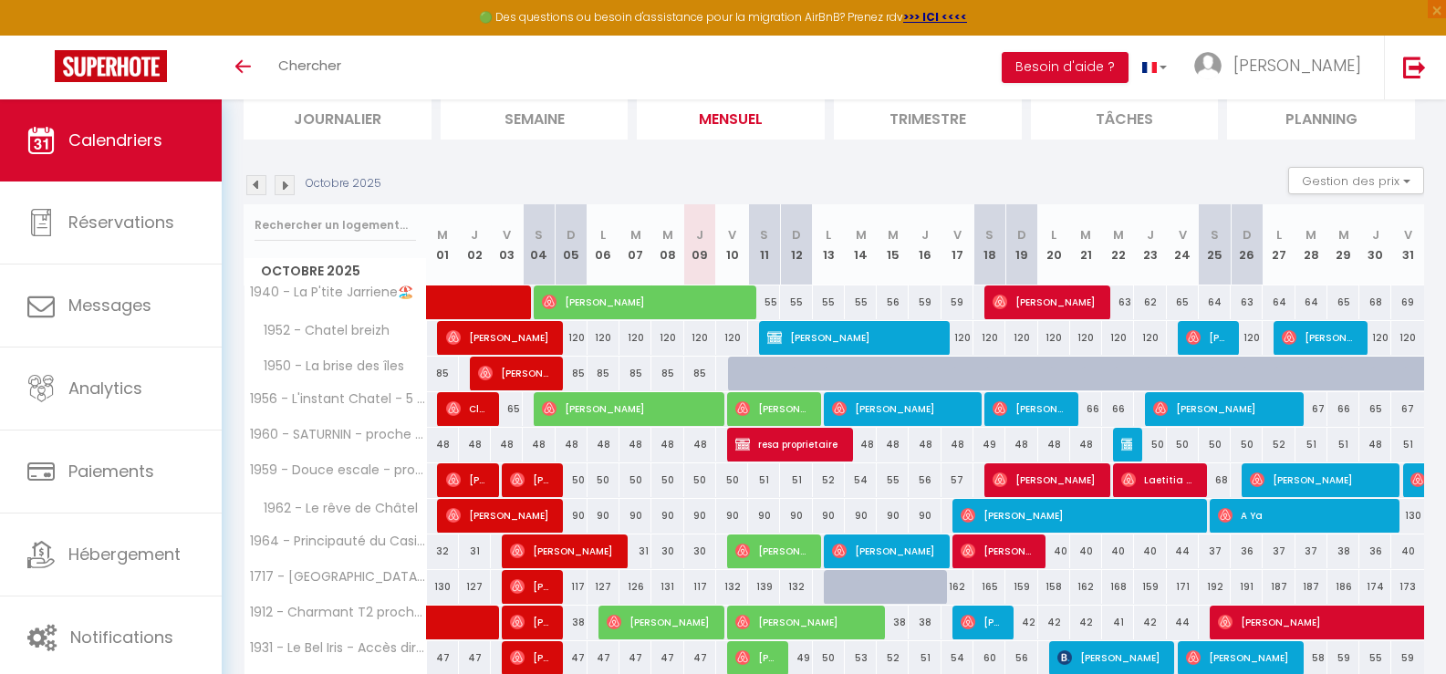
scroll to position [0, 0]
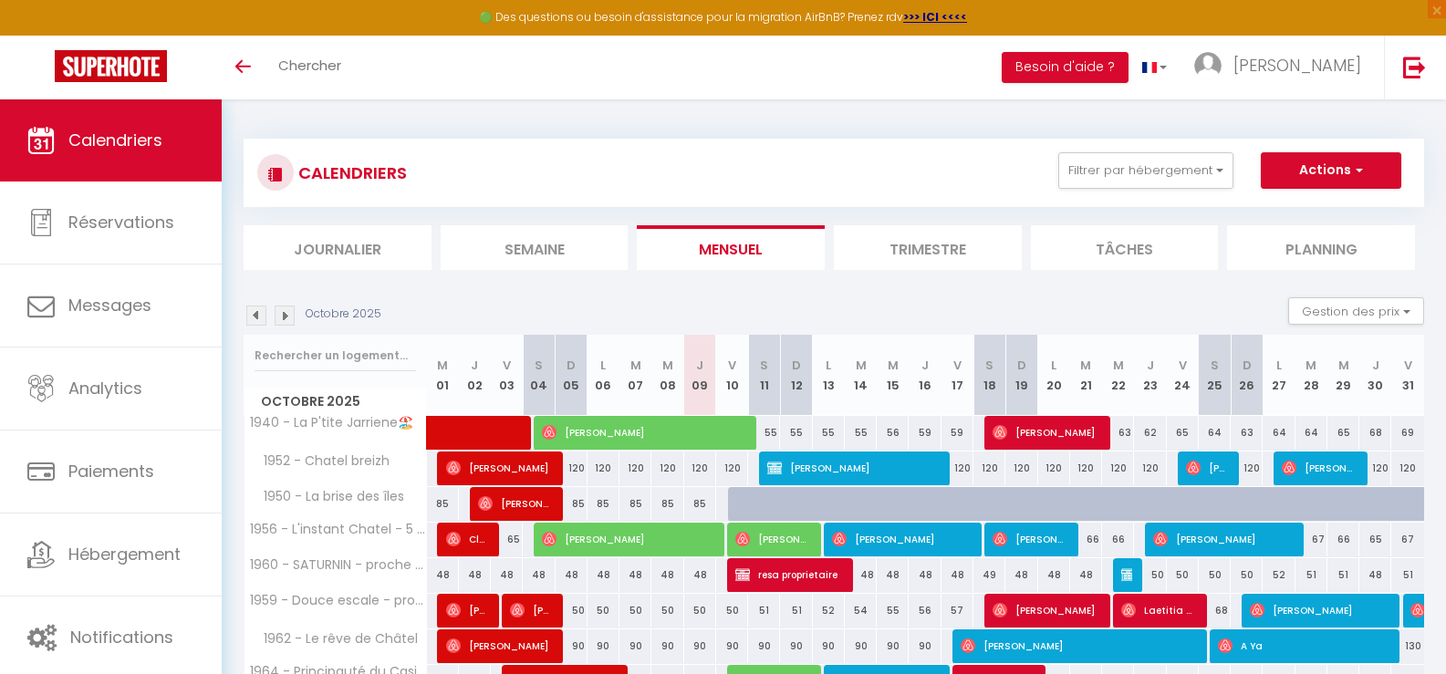
click at [843, 289] on section "Octobre 2025 Gestion des prix Nb Nuits minimum Règles Disponibilité Octobre 202…" at bounding box center [834, 570] width 1181 height 582
click at [835, 293] on section "Octobre 2025 Gestion des prix Nb Nuits minimum Règles Disponibilité Octobre 202…" at bounding box center [834, 570] width 1181 height 582
